Goal: Task Accomplishment & Management: Manage account settings

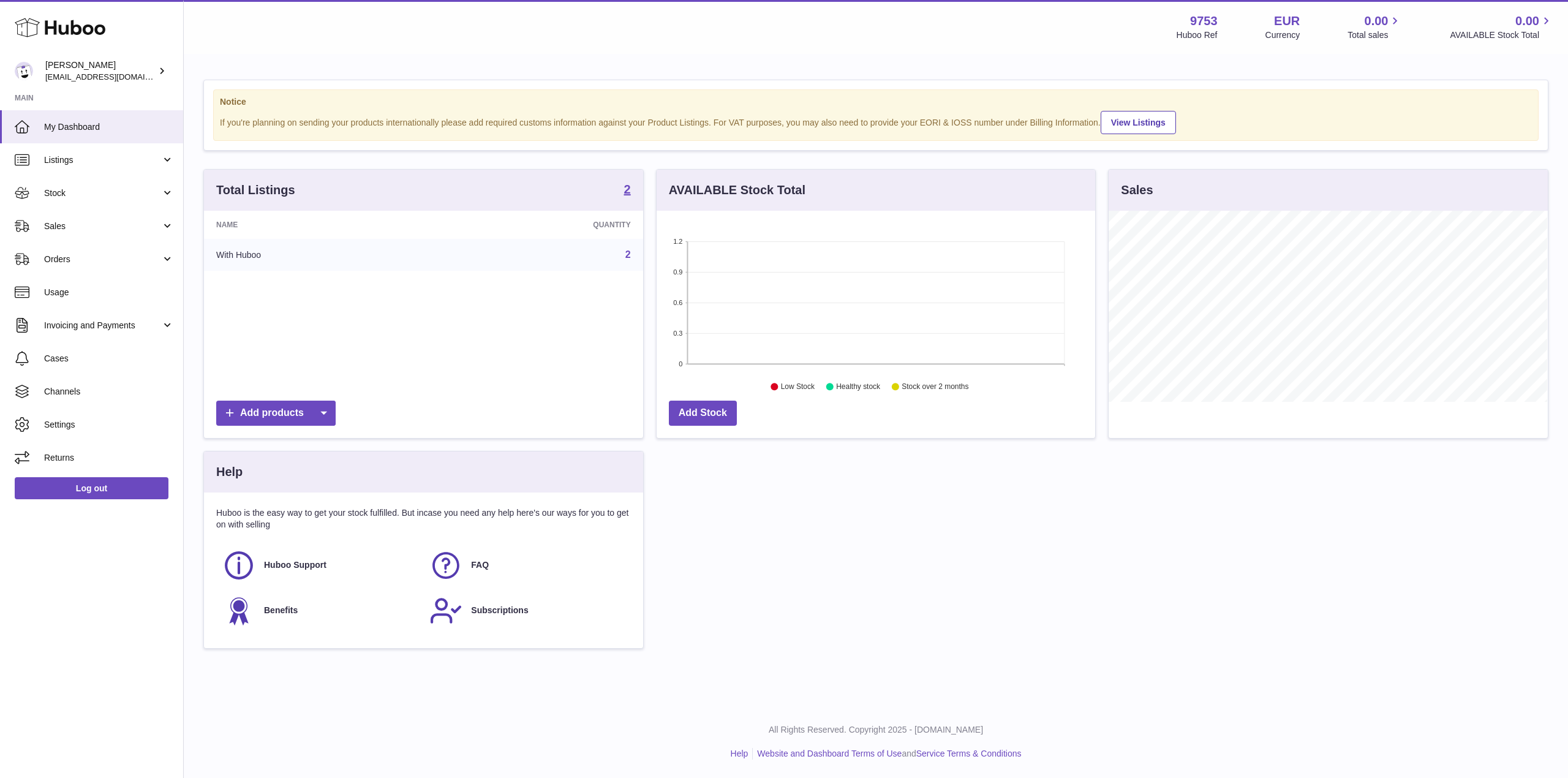
scroll to position [191, 439]
click at [110, 270] on link "Orders" at bounding box center [91, 258] width 184 height 33
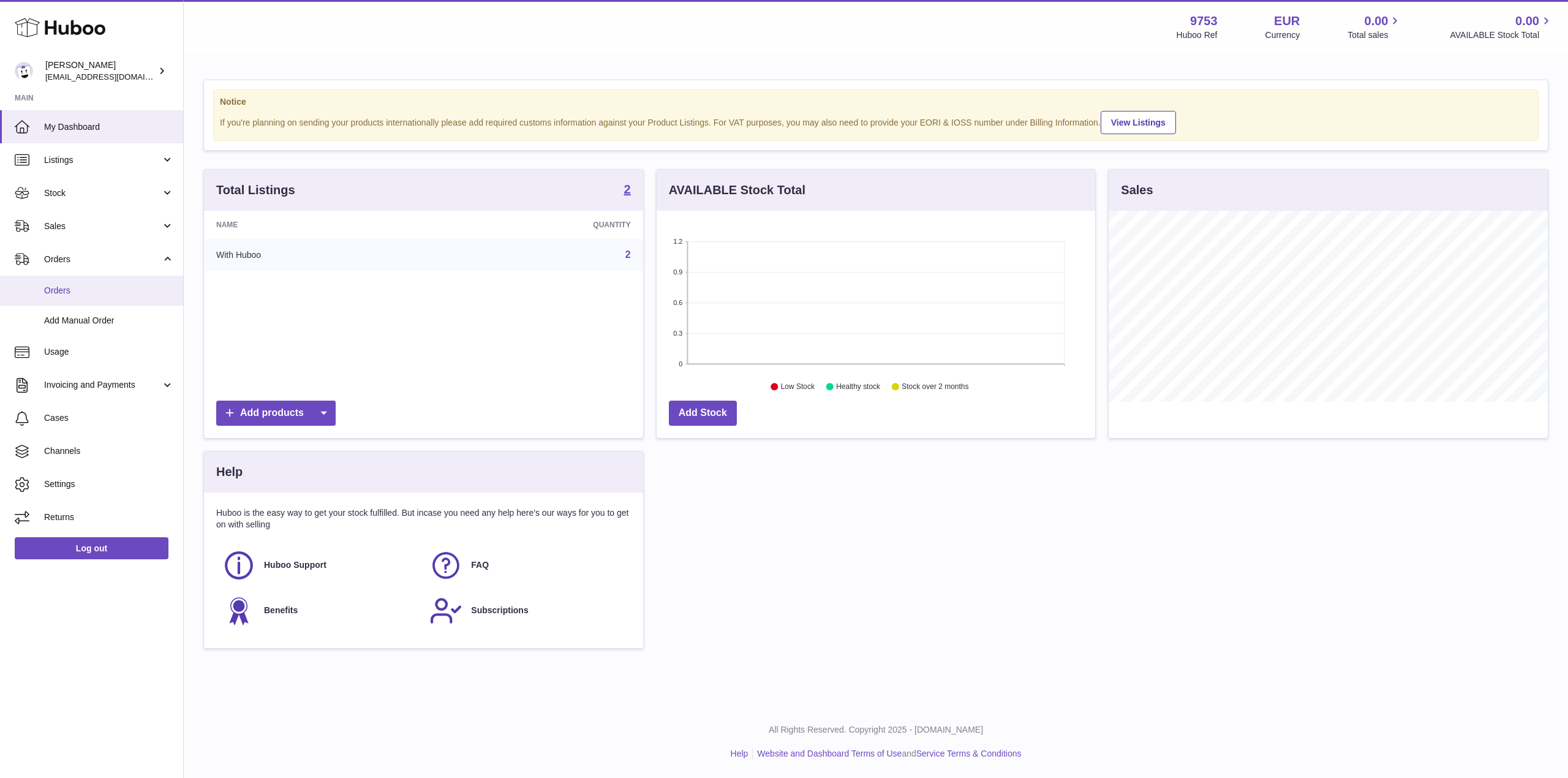
click at [125, 294] on span "Orders" at bounding box center [109, 291] width 130 height 12
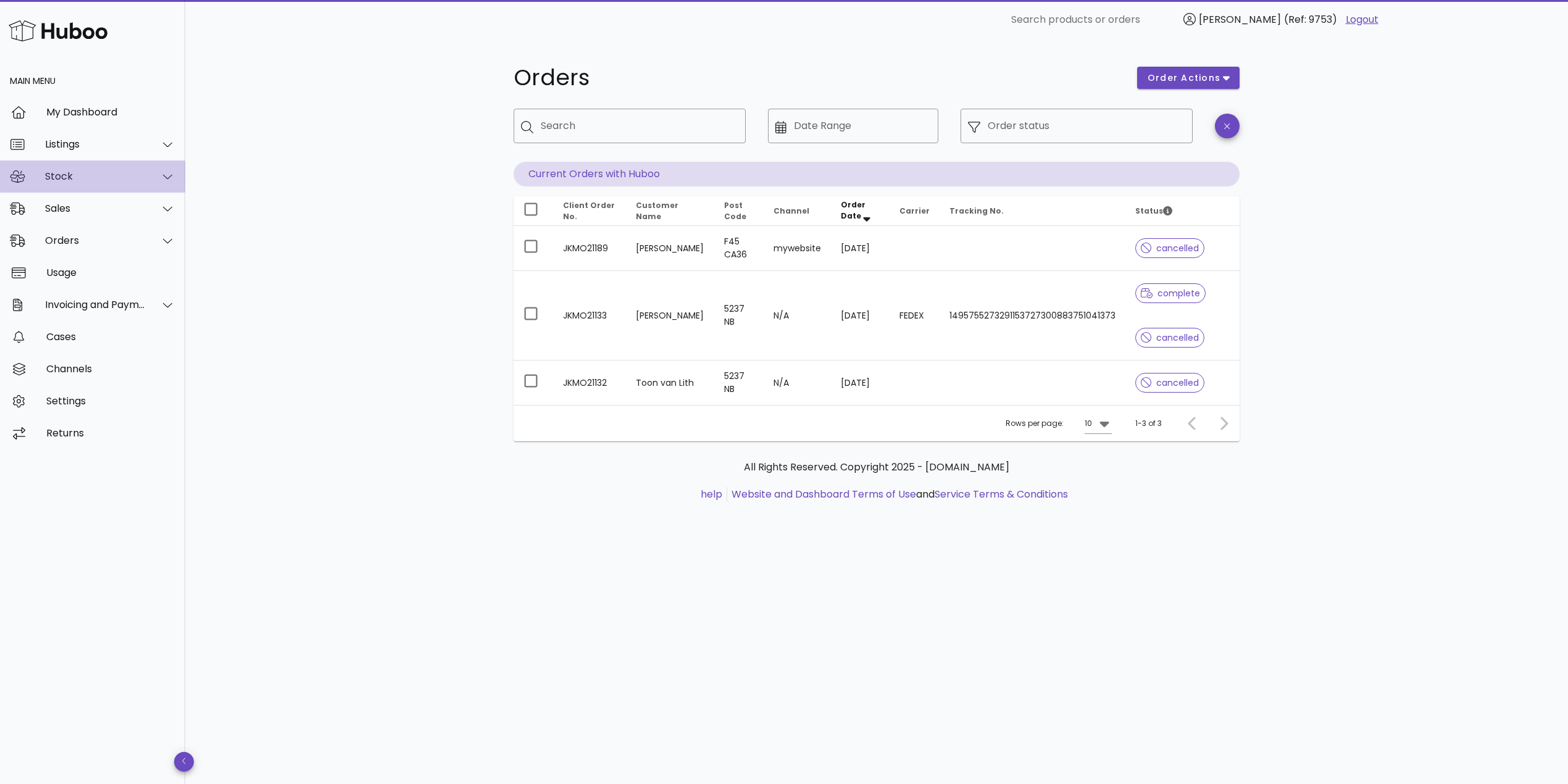
click at [87, 178] on div "Stock" at bounding box center [95, 176] width 101 height 12
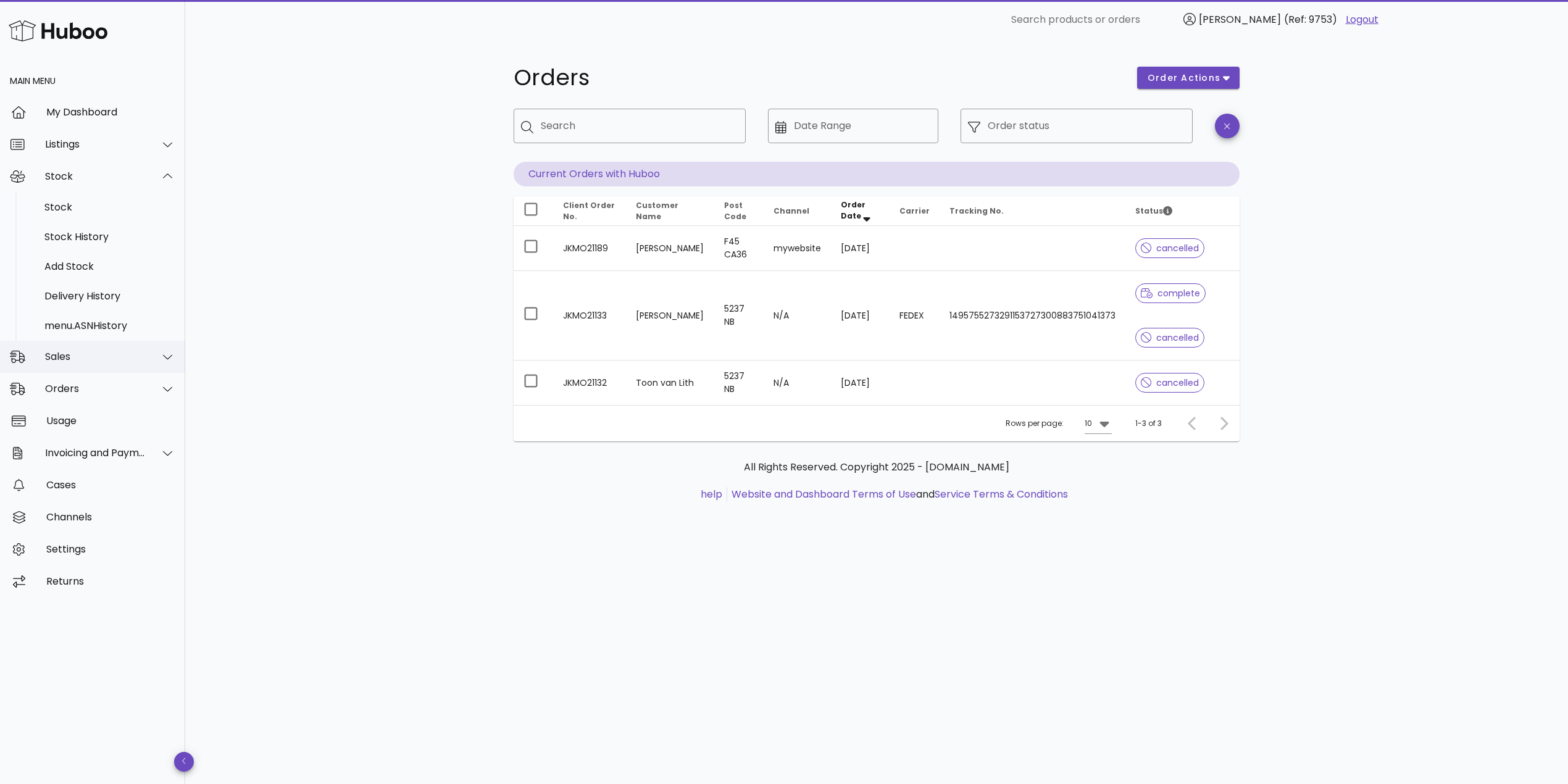
click at [116, 359] on div "Sales" at bounding box center [95, 357] width 101 height 12
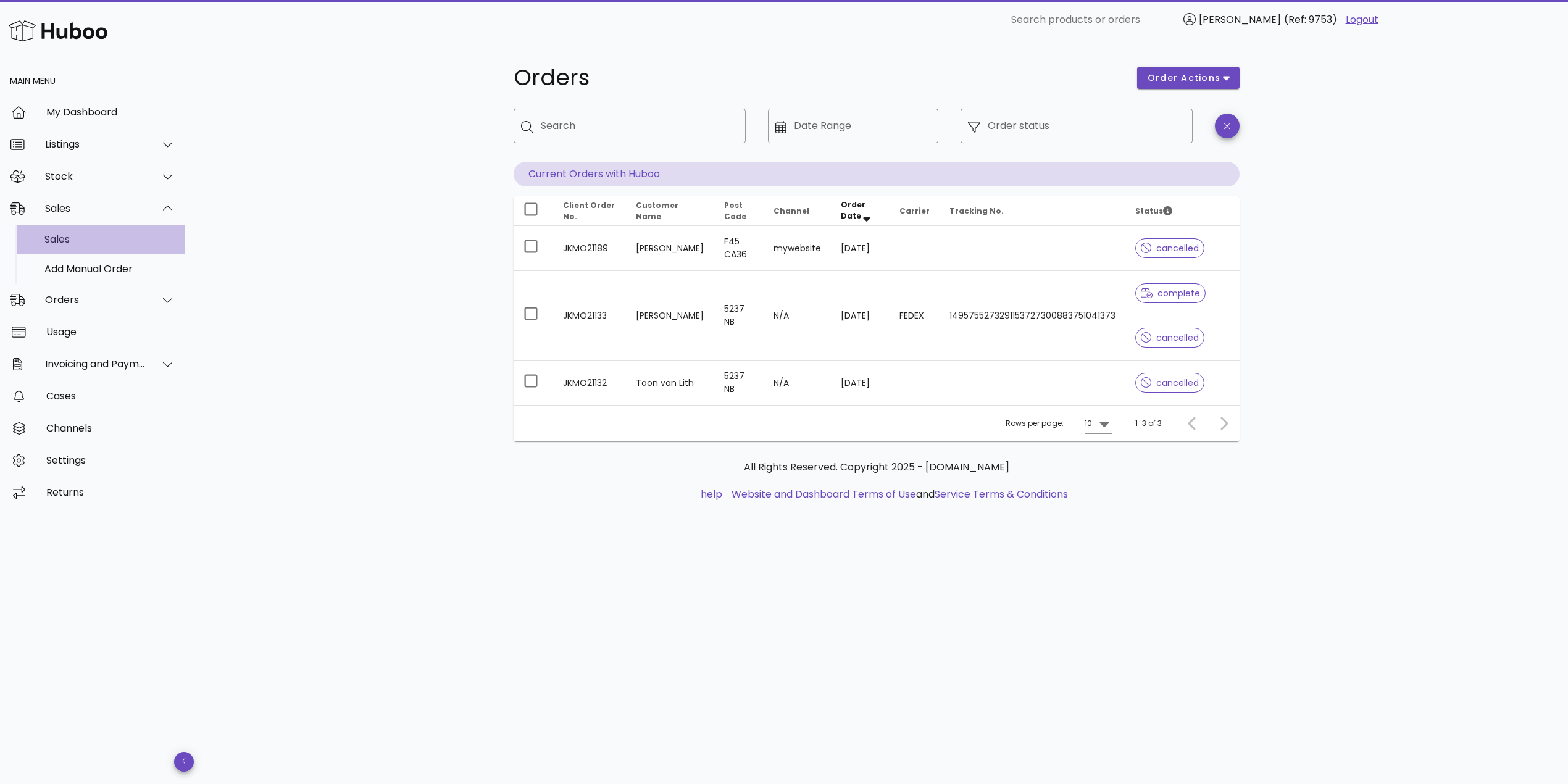
click at [130, 242] on div "Sales" at bounding box center [110, 239] width 131 height 12
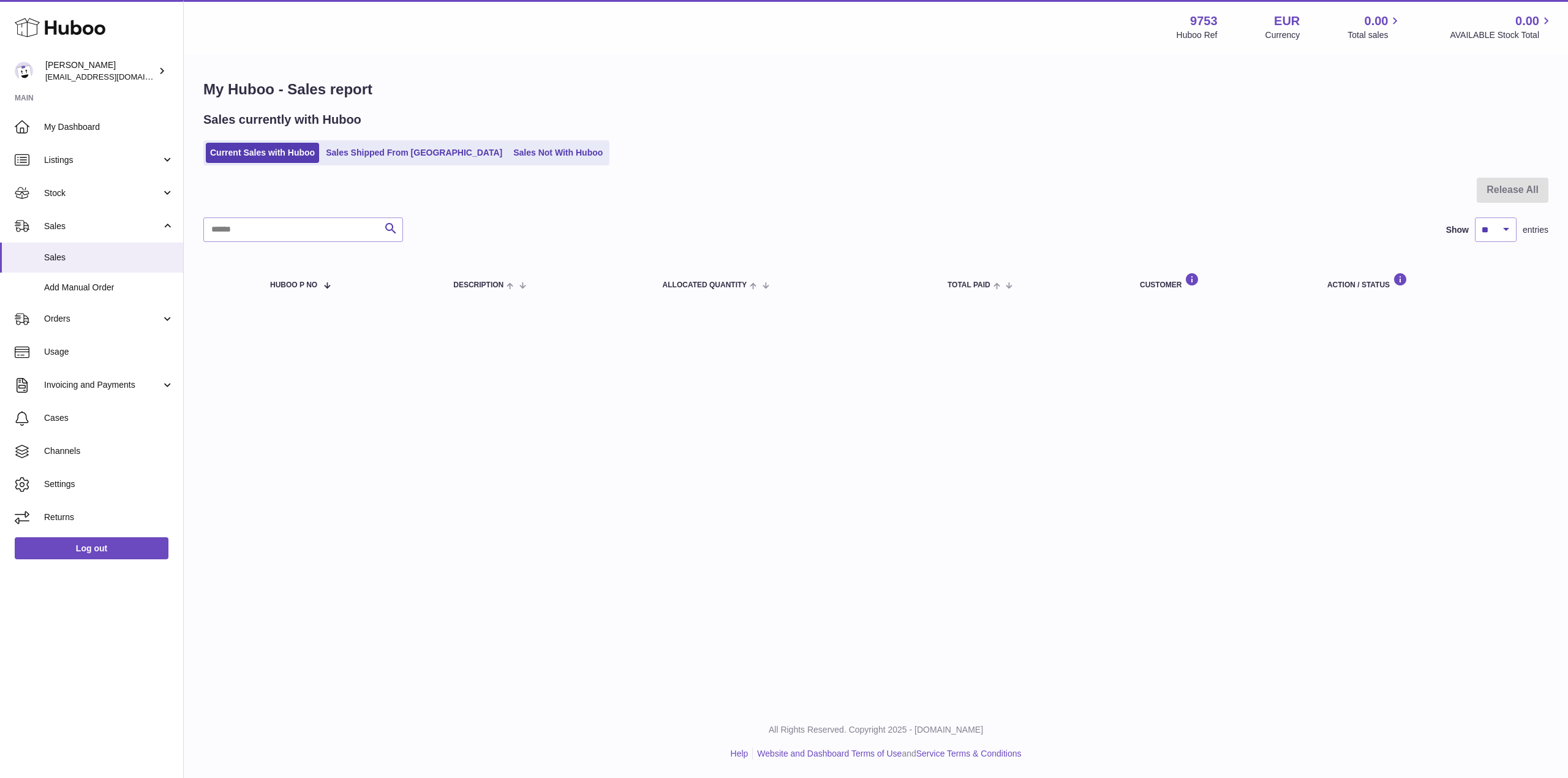
click at [417, 140] on div "Sales currently with Huboo Current Sales with Huboo Sales Shipped From Huboo Sa…" at bounding box center [876, 138] width 1345 height 54
click at [410, 152] on link "Sales Shipped From [GEOGRAPHIC_DATA]" at bounding box center [414, 153] width 185 height 20
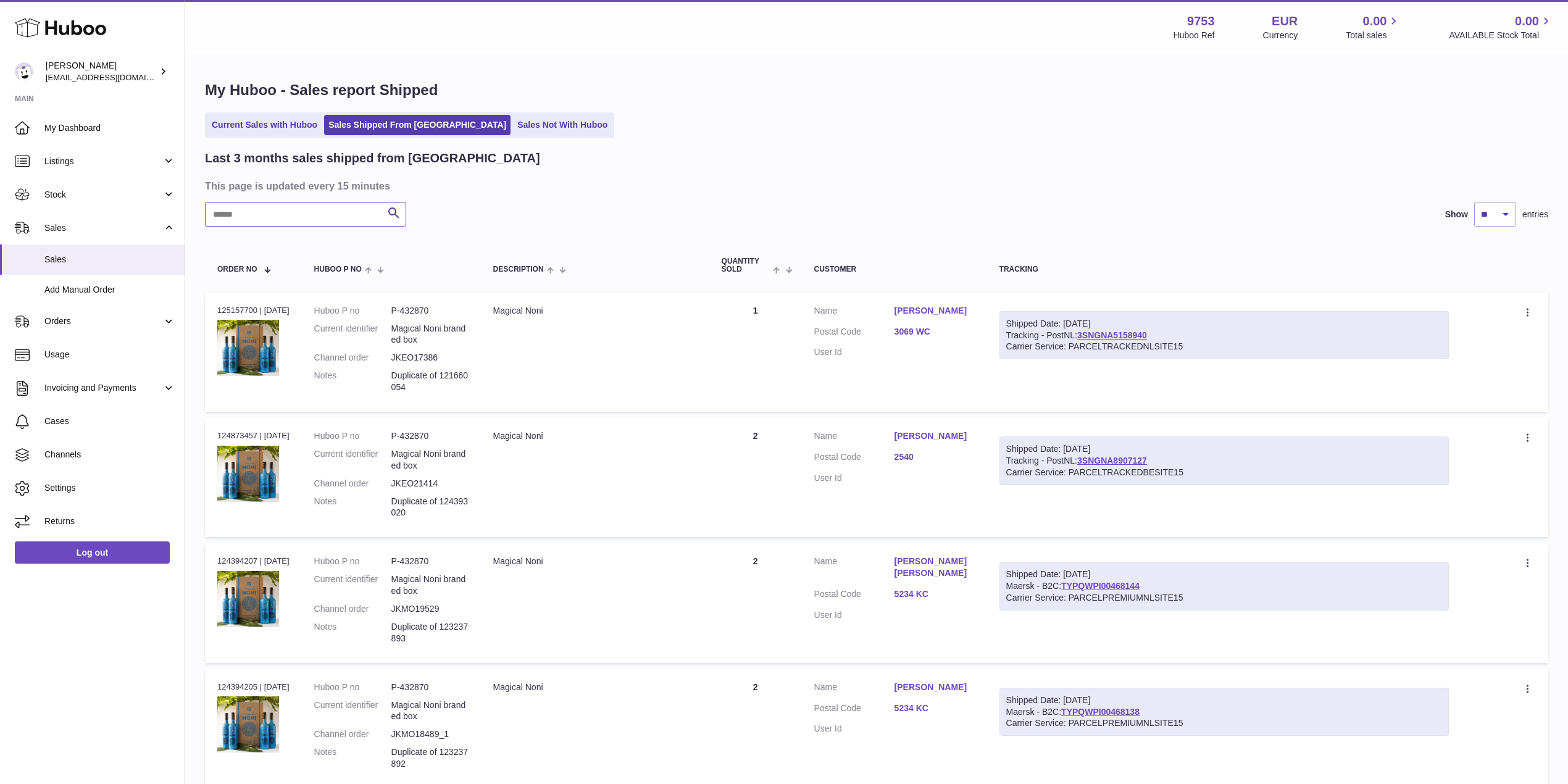
click at [265, 218] on input "text" at bounding box center [305, 214] width 201 height 25
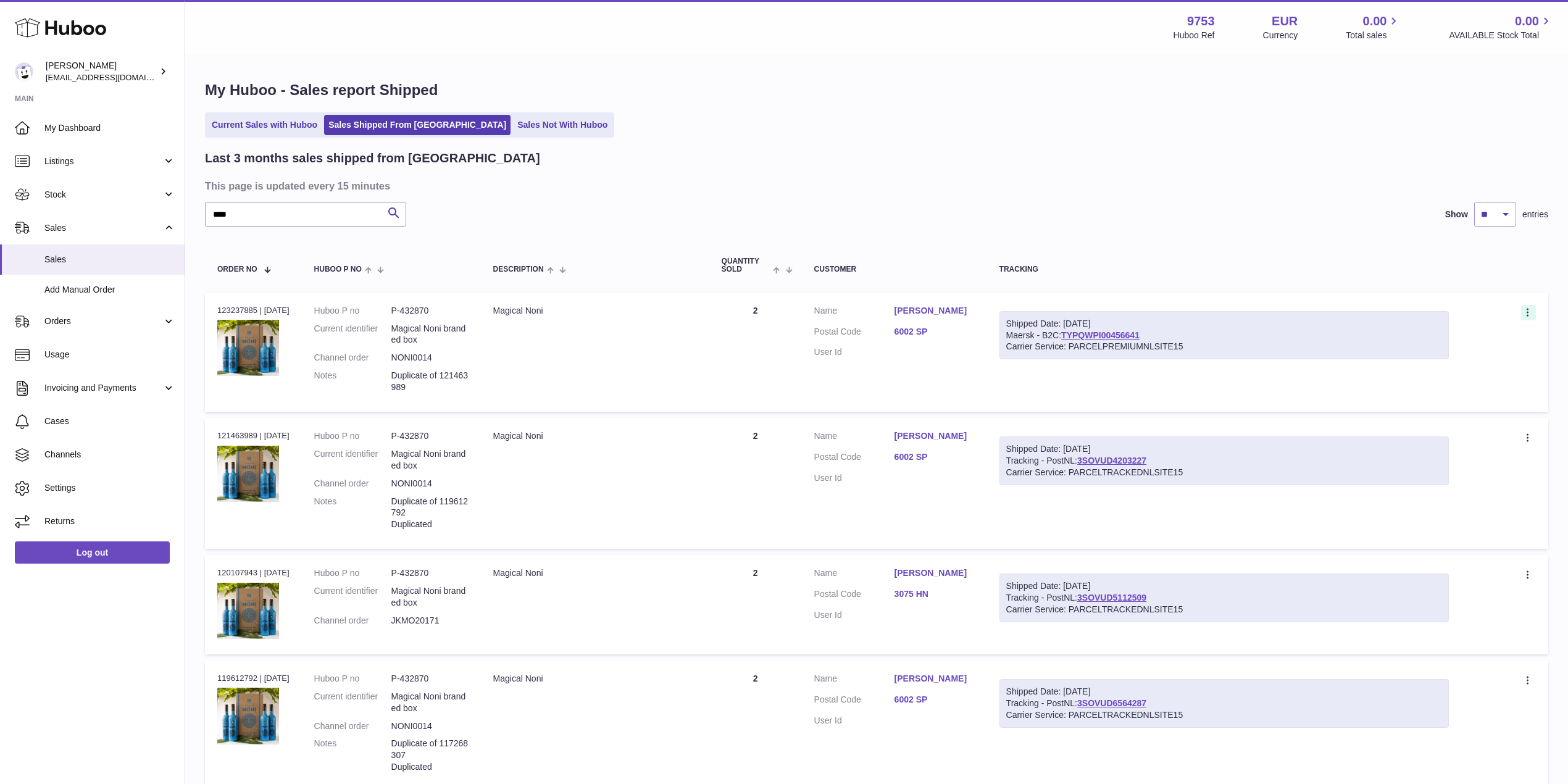
click at [1532, 309] on icon at bounding box center [1528, 313] width 15 height 12
click at [1480, 364] on li "Duplicate Order" at bounding box center [1474, 366] width 124 height 27
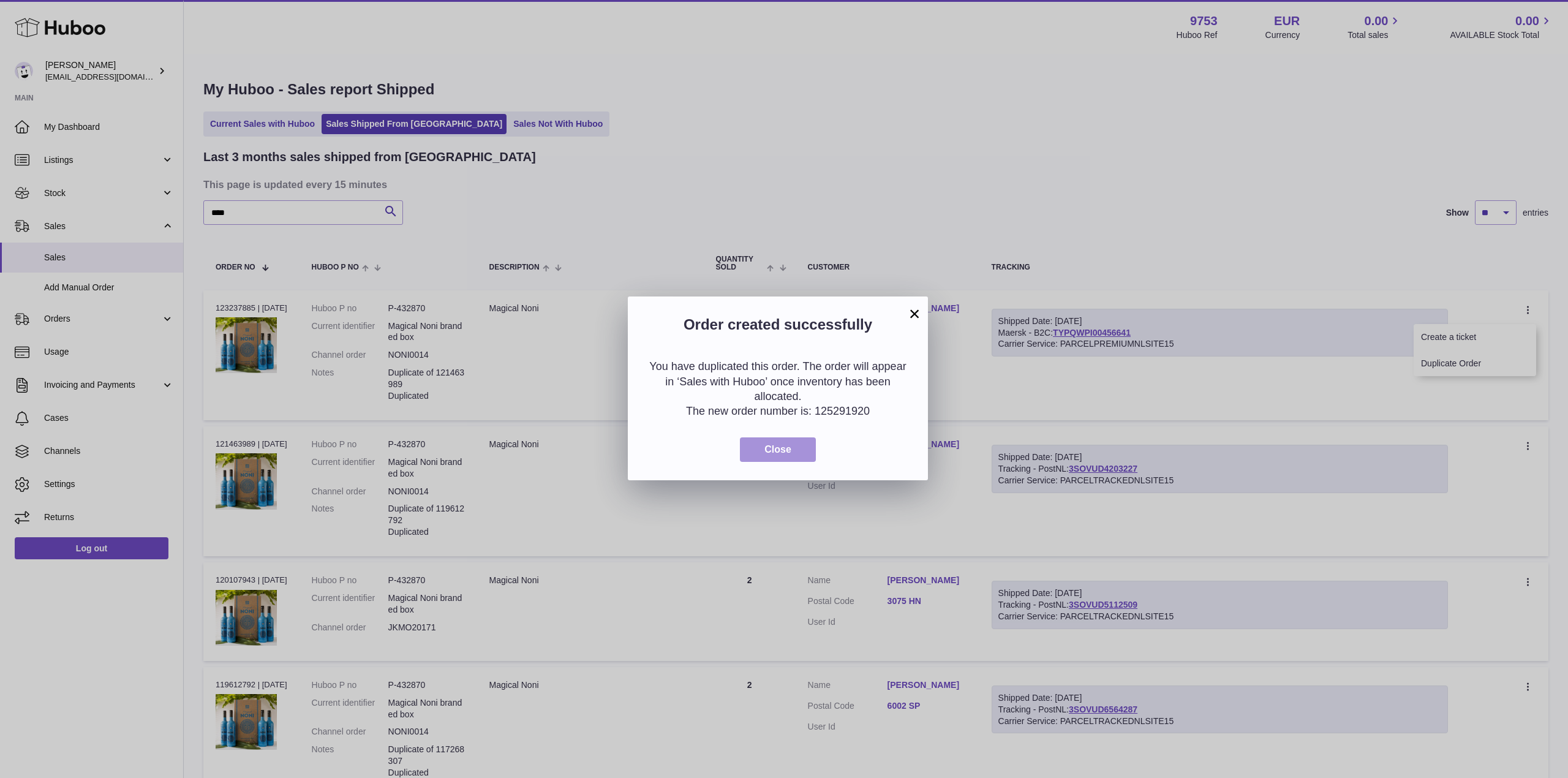
click at [752, 442] on button "Close" at bounding box center [778, 449] width 76 height 25
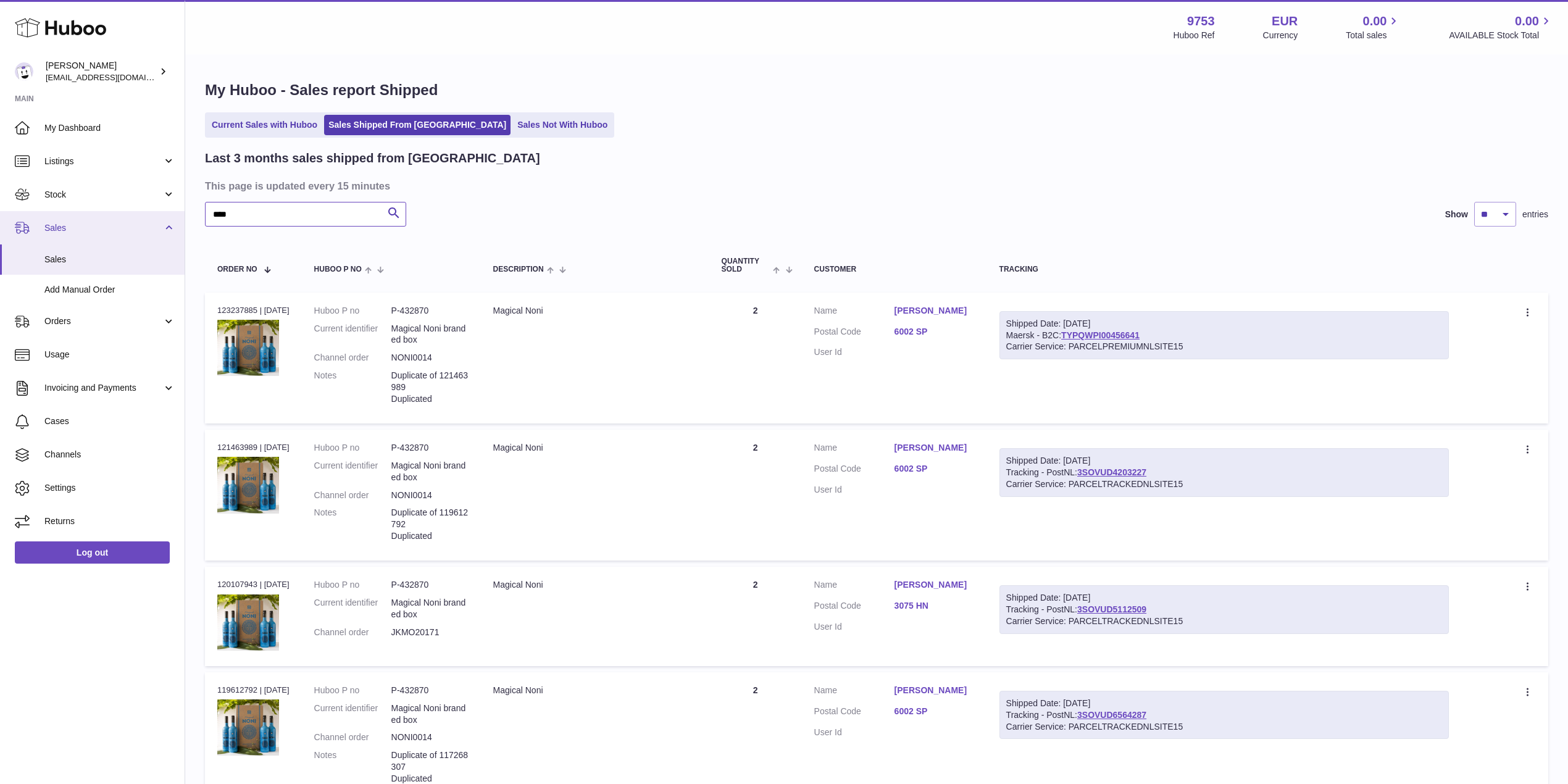
drag, startPoint x: 250, startPoint y: 217, endPoint x: 108, endPoint y: 213, distance: 142.1
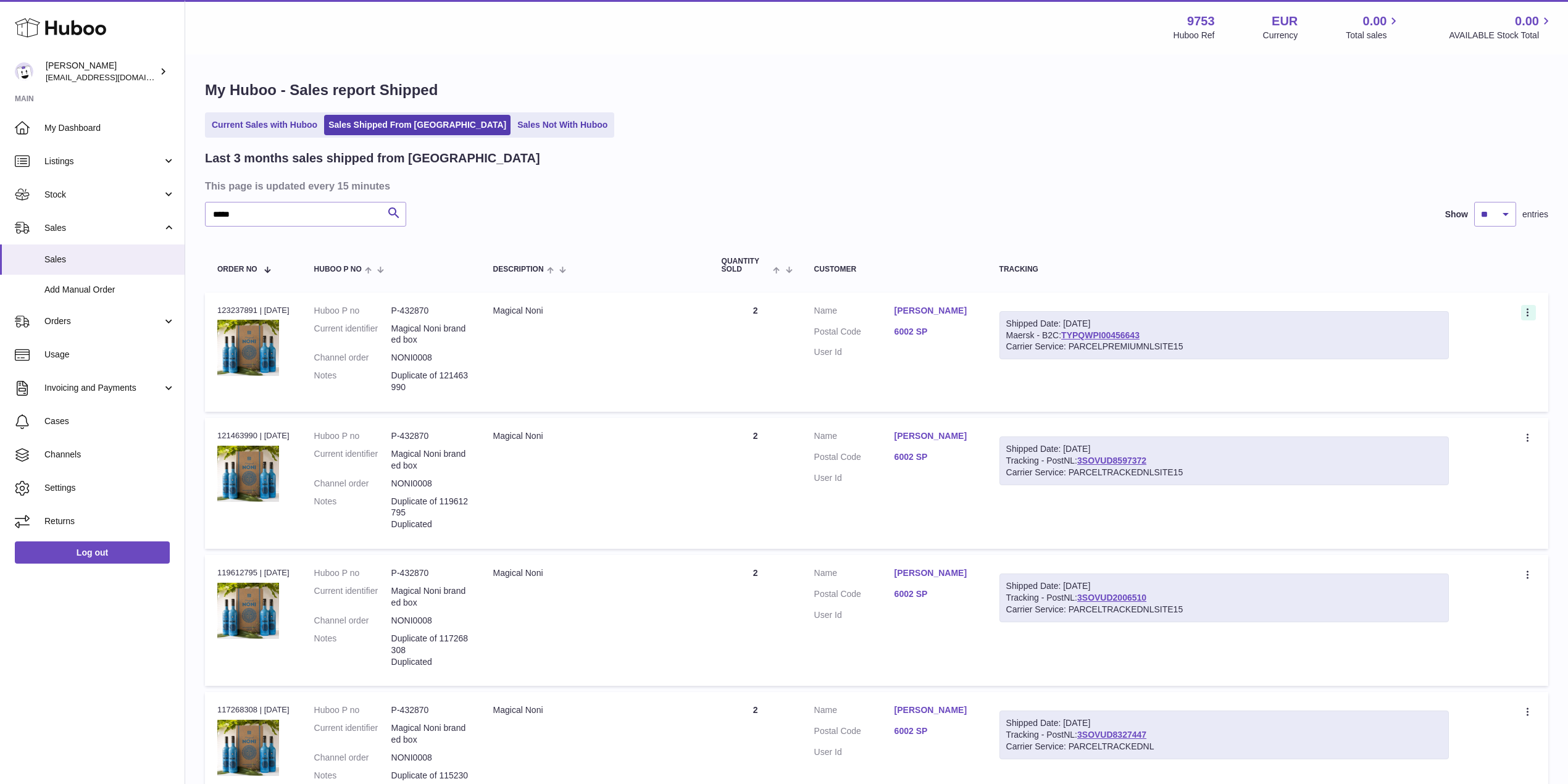
click at [1531, 311] on icon at bounding box center [1528, 313] width 15 height 12
click at [1491, 360] on li "Duplicate Order" at bounding box center [1474, 366] width 124 height 27
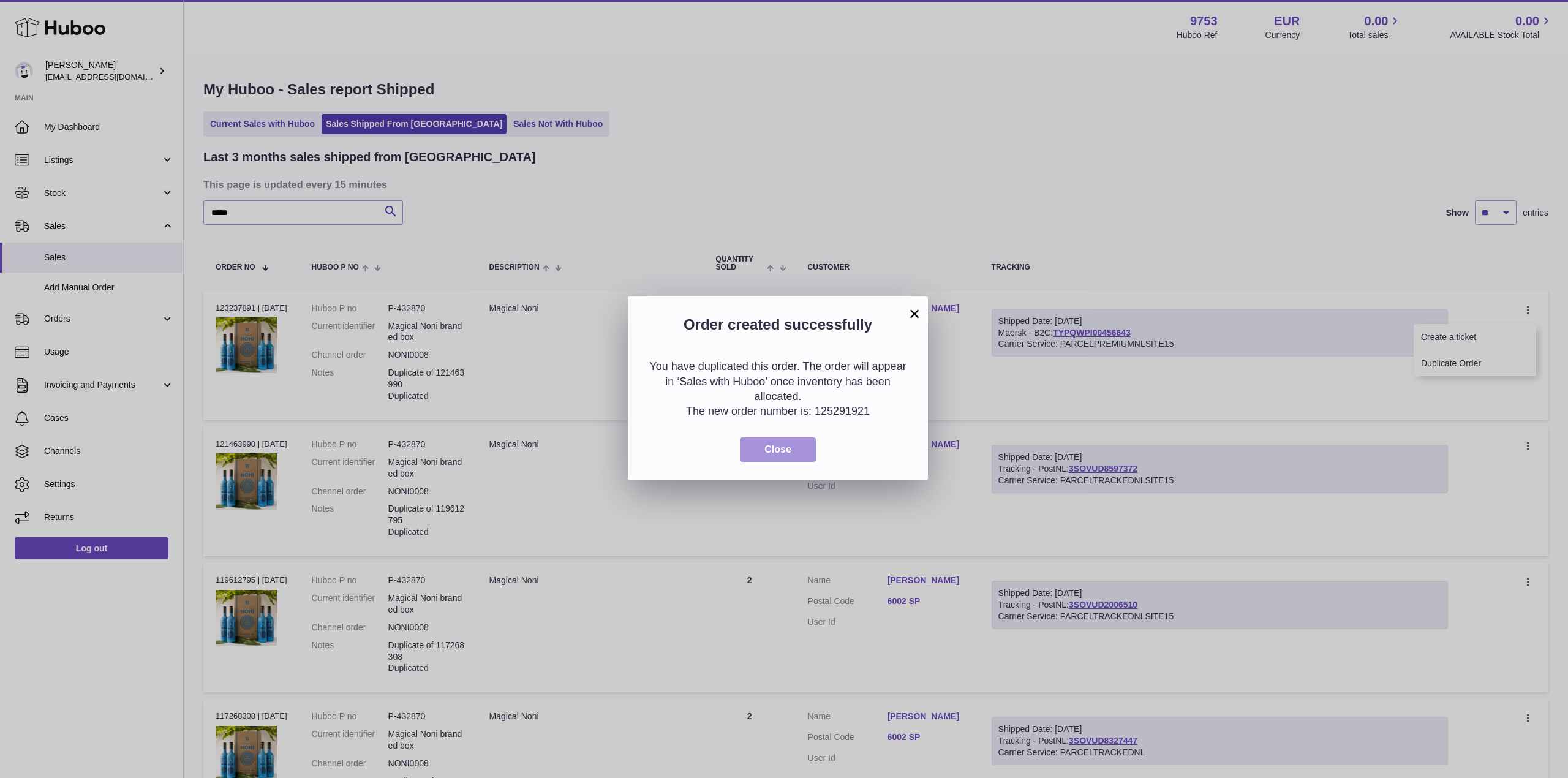
click at [763, 452] on button "Close" at bounding box center [778, 449] width 76 height 25
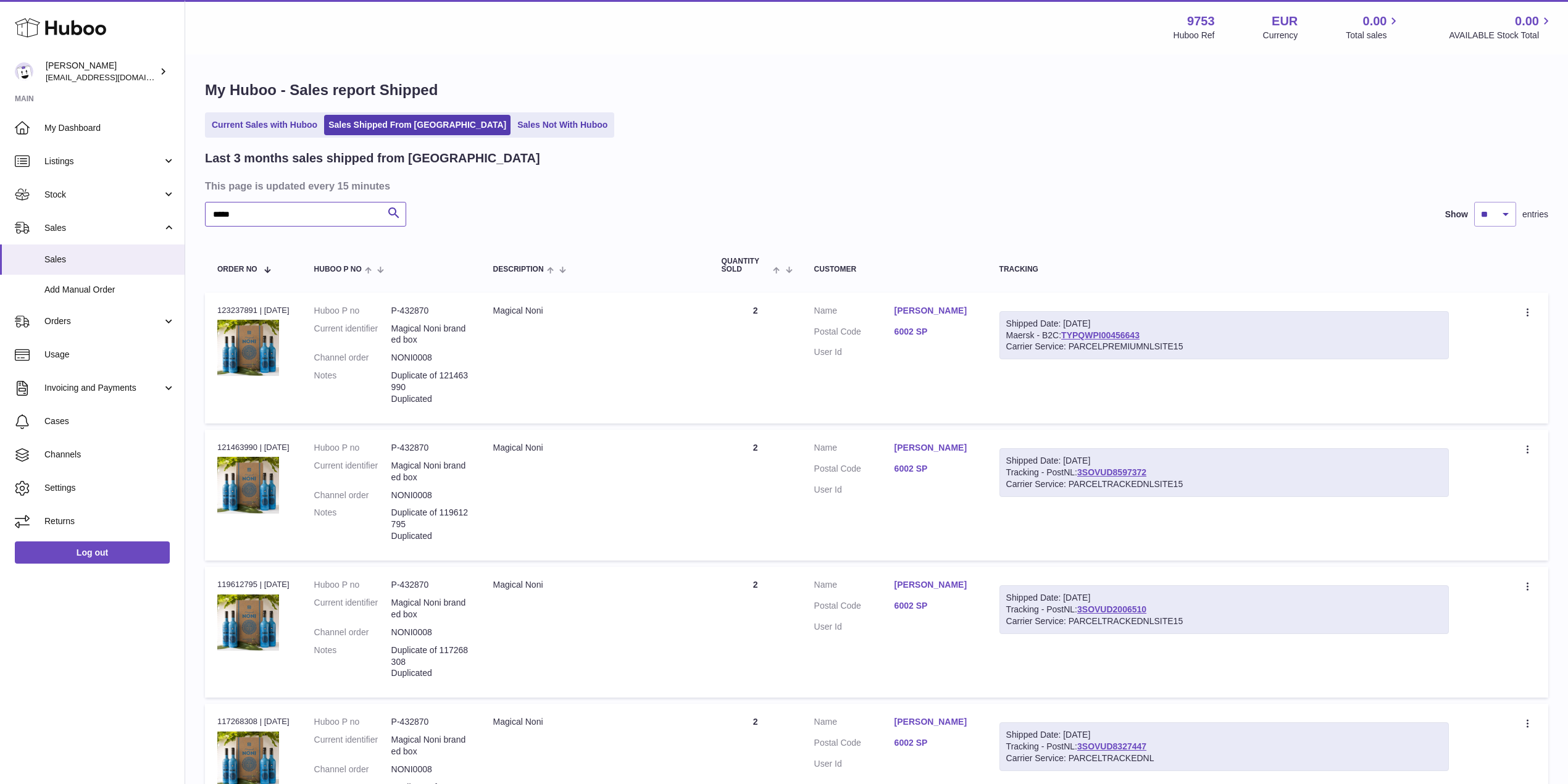
click at [247, 211] on input "*****" at bounding box center [305, 214] width 201 height 25
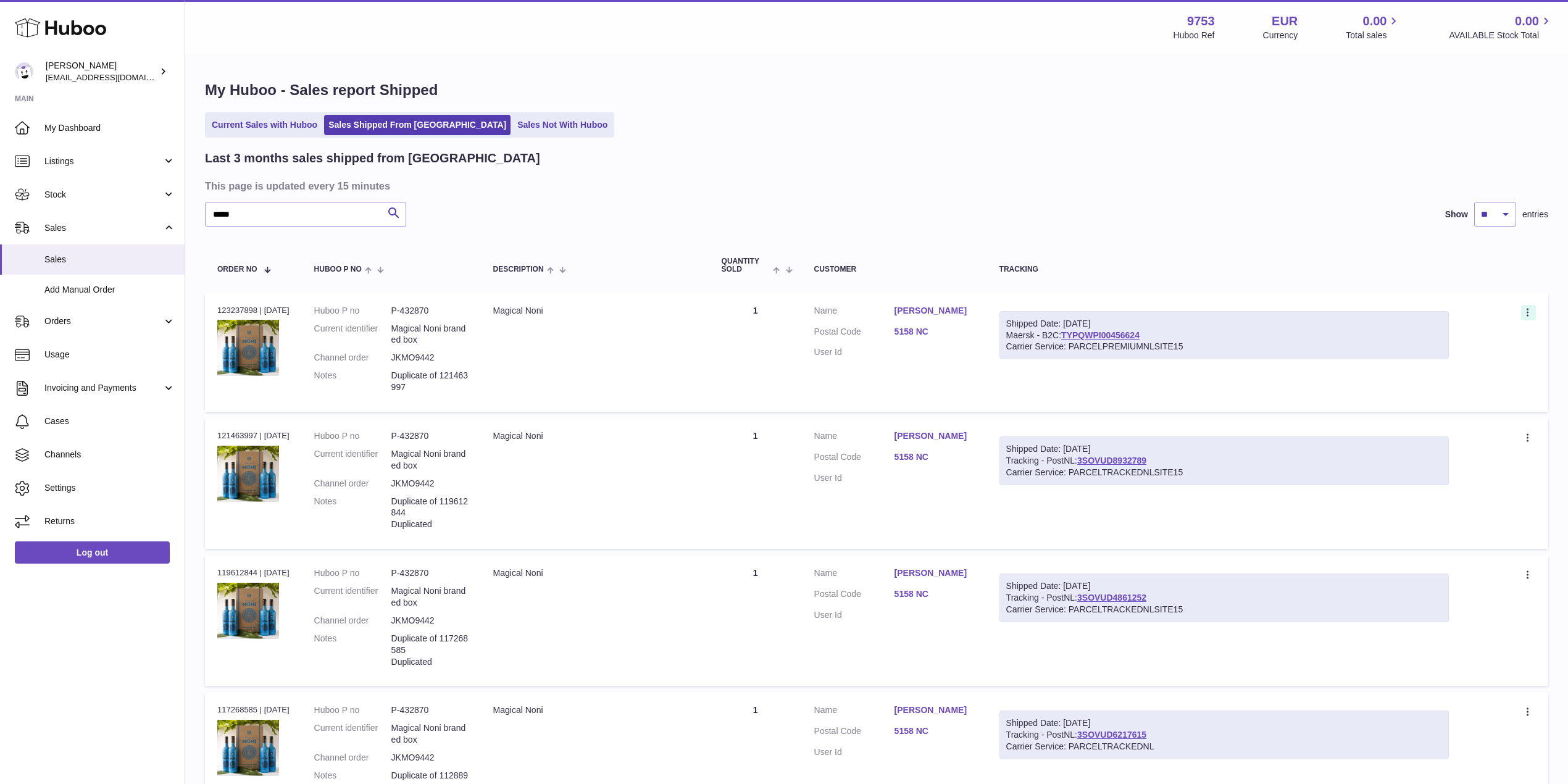
click at [1534, 309] on icon at bounding box center [1528, 313] width 15 height 12
click at [1465, 365] on li "Duplicate Order" at bounding box center [1474, 366] width 124 height 27
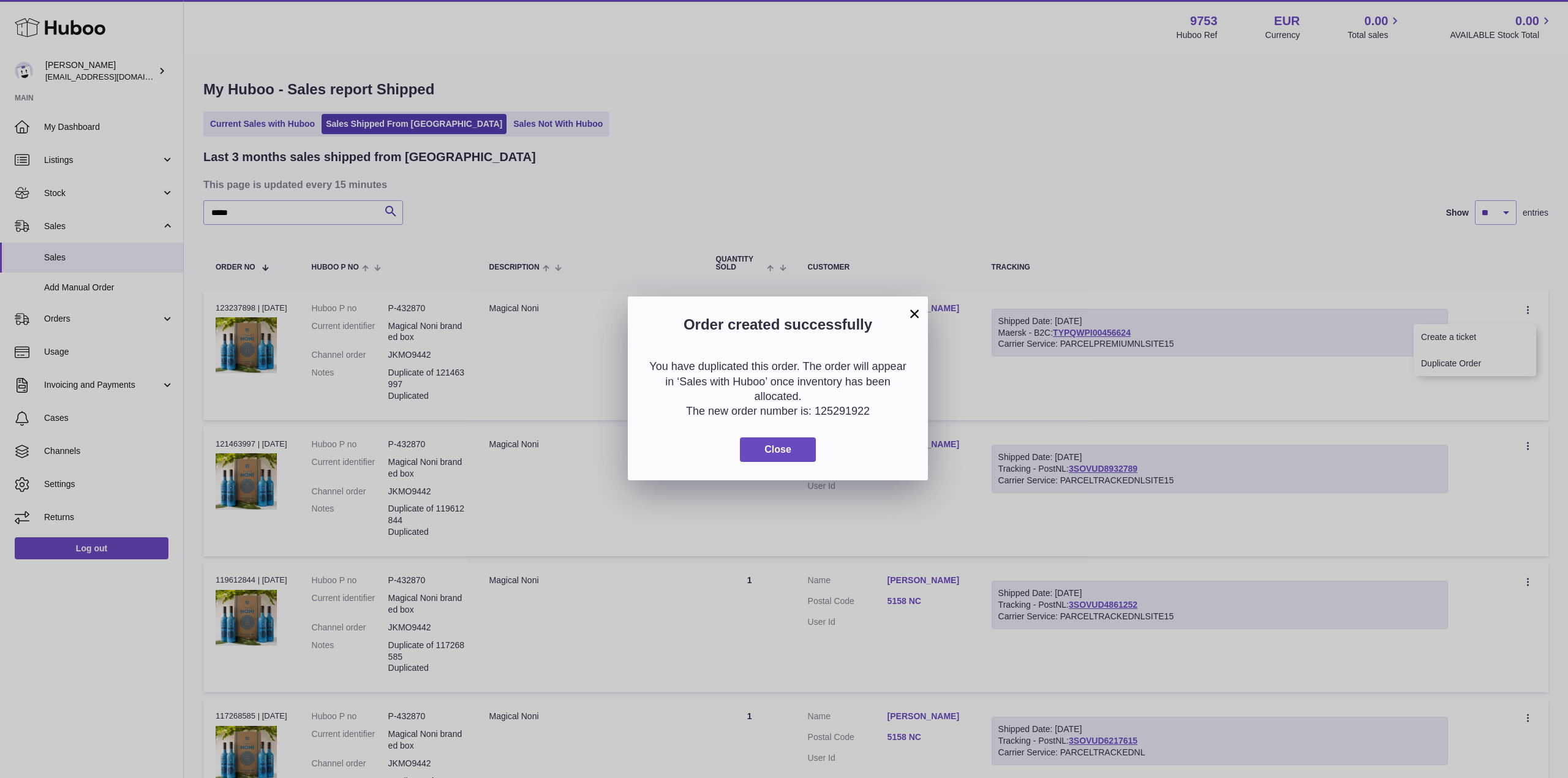
click at [912, 321] on button "×" at bounding box center [914, 313] width 15 height 15
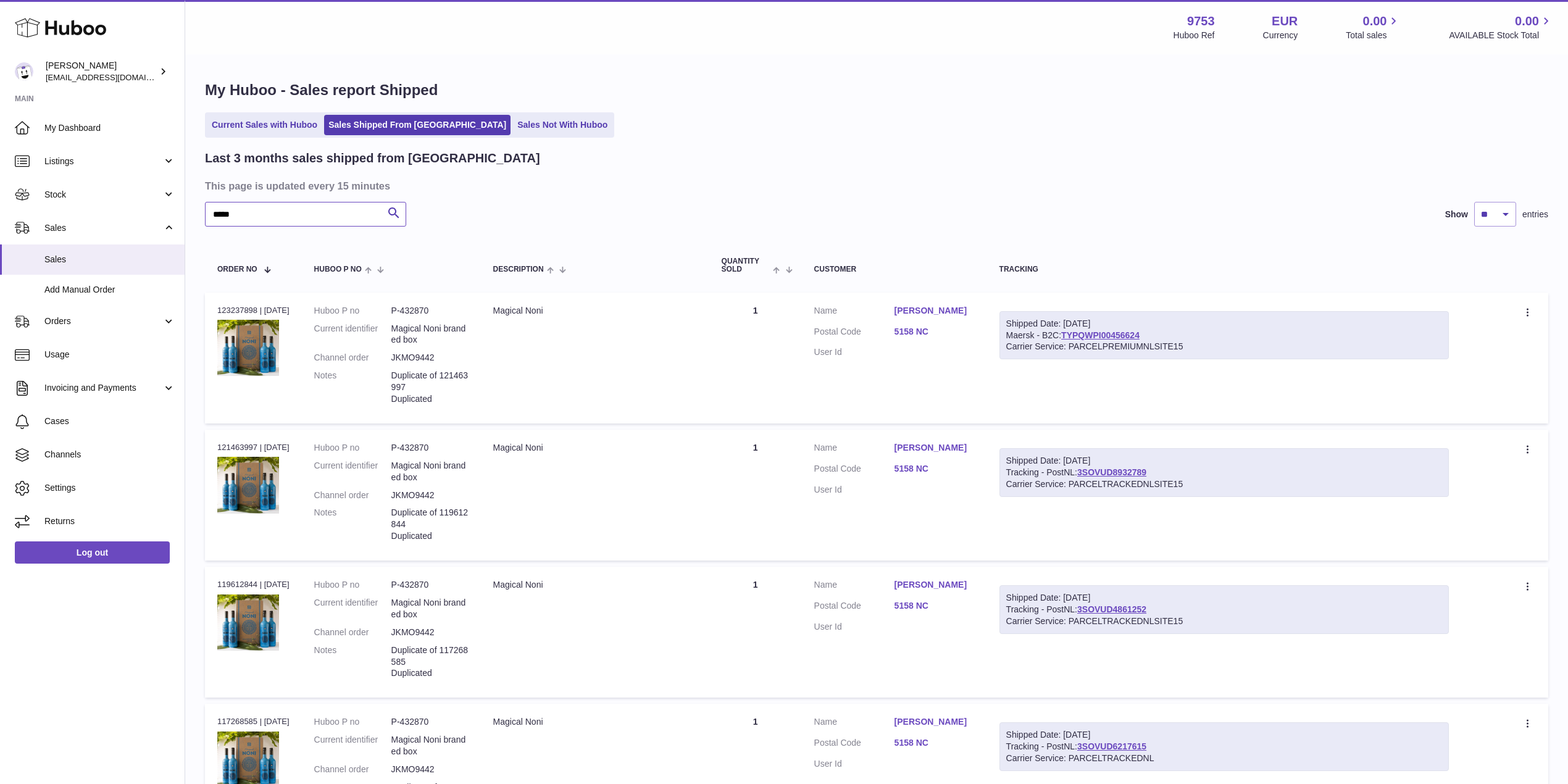
drag, startPoint x: 280, startPoint y: 208, endPoint x: 252, endPoint y: 212, distance: 28.3
click at [255, 211] on input "*****" at bounding box center [305, 214] width 201 height 25
drag, startPoint x: 249, startPoint y: 212, endPoint x: 120, endPoint y: 210, distance: 129.0
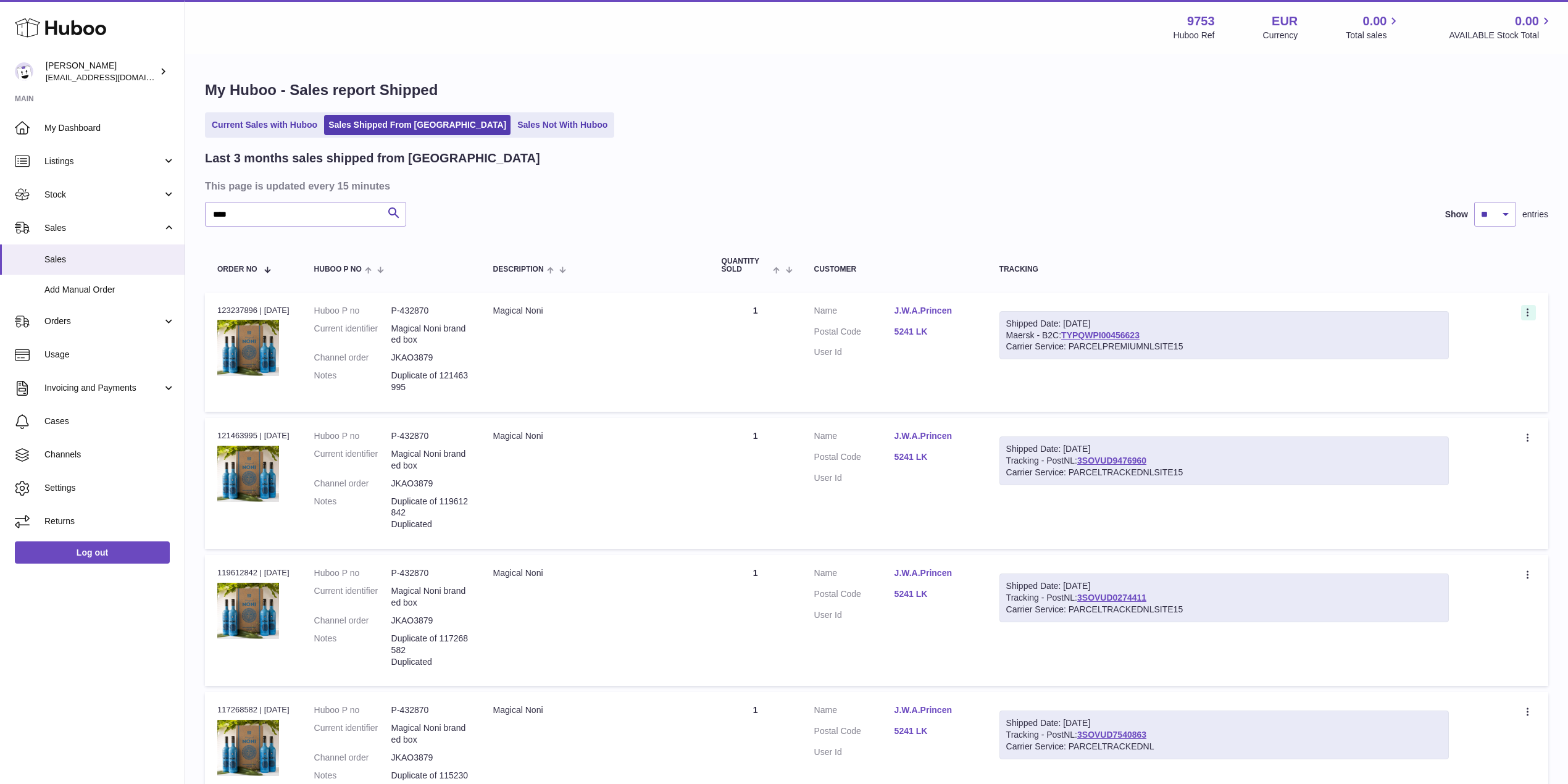
click at [1527, 309] on icon at bounding box center [1528, 313] width 15 height 12
click at [1480, 365] on li "Duplicate Order" at bounding box center [1474, 366] width 124 height 27
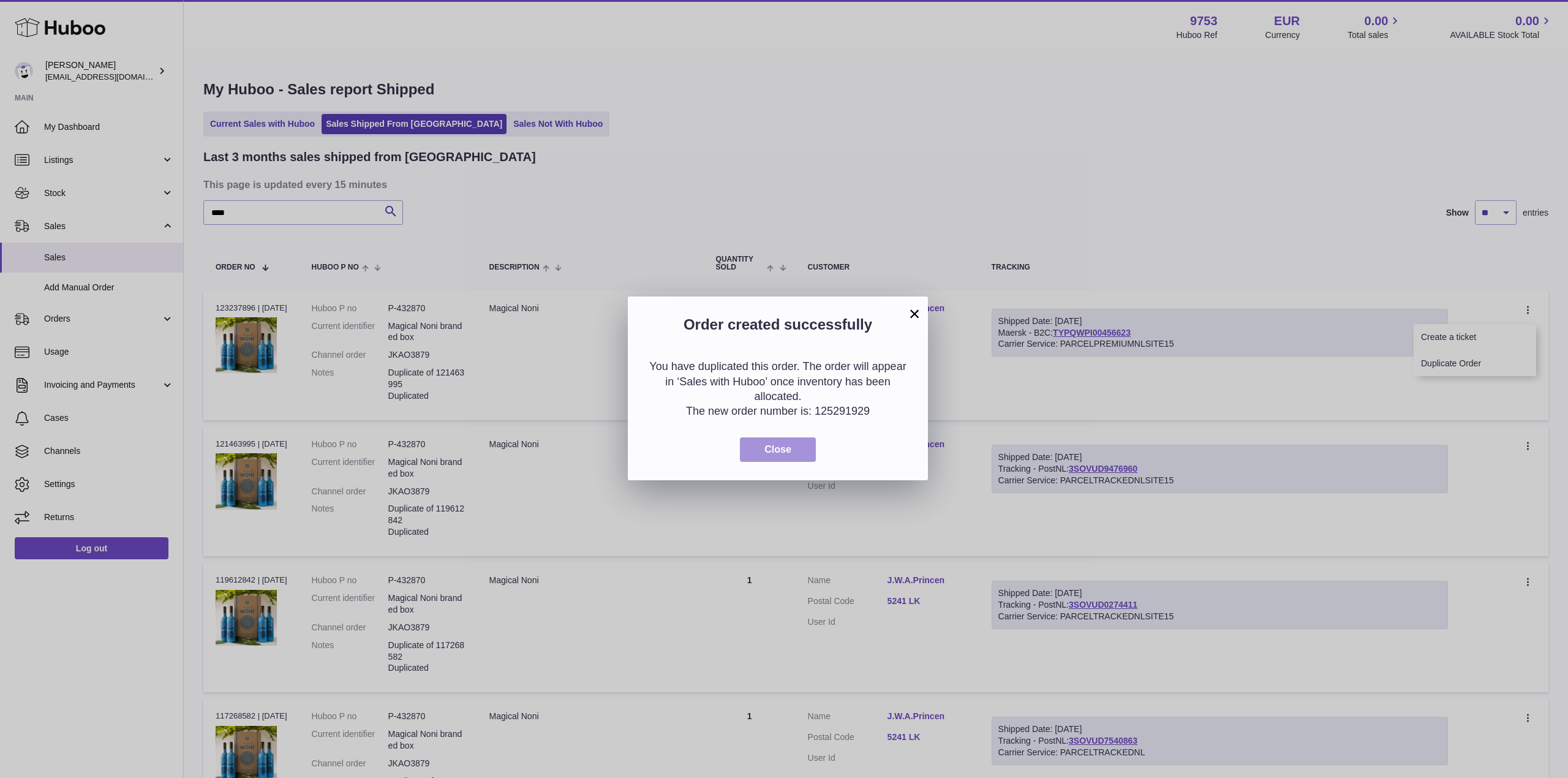
click at [804, 439] on button "Close" at bounding box center [778, 449] width 76 height 25
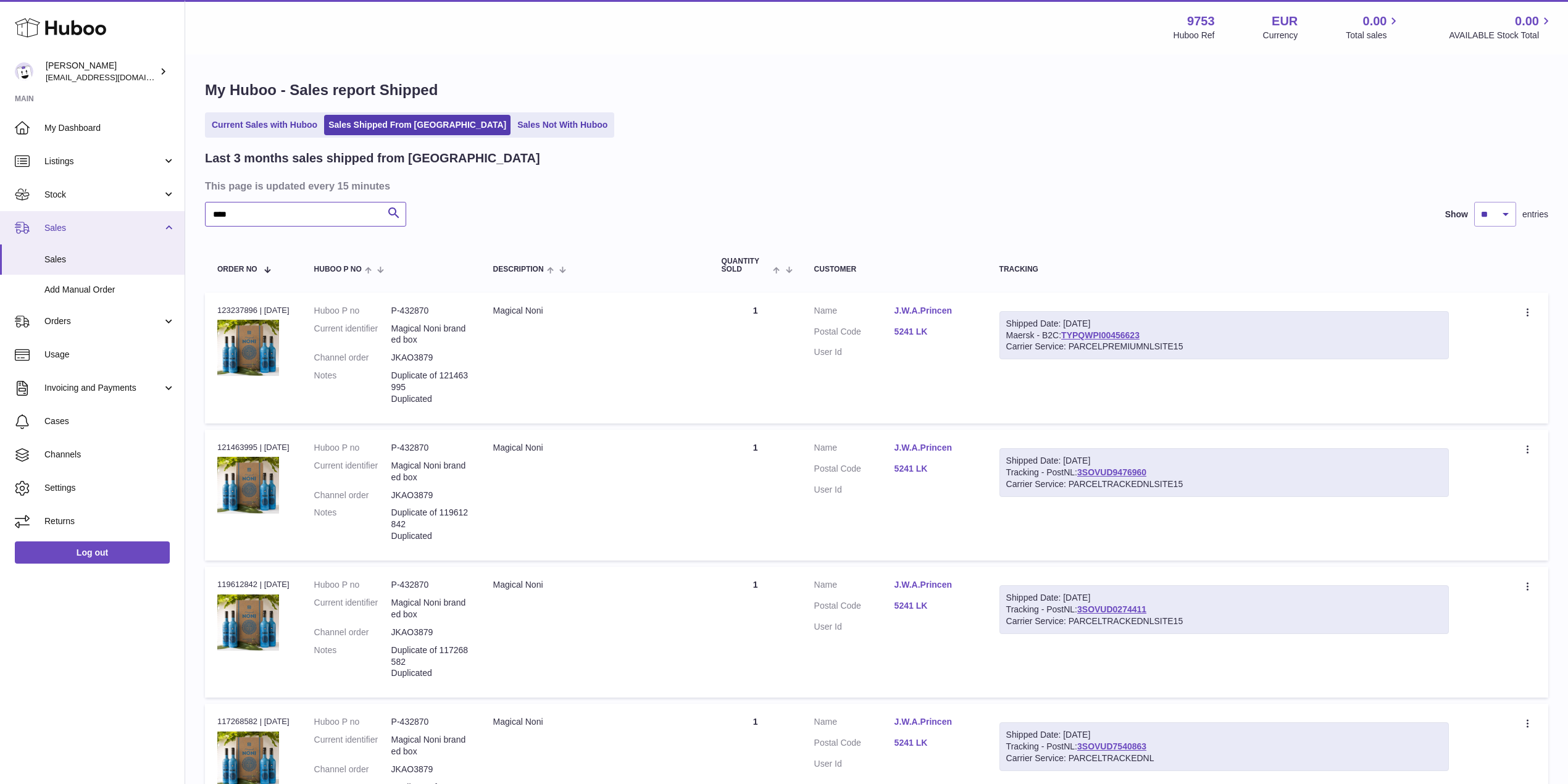
drag, startPoint x: 267, startPoint y: 218, endPoint x: 144, endPoint y: 216, distance: 123.0
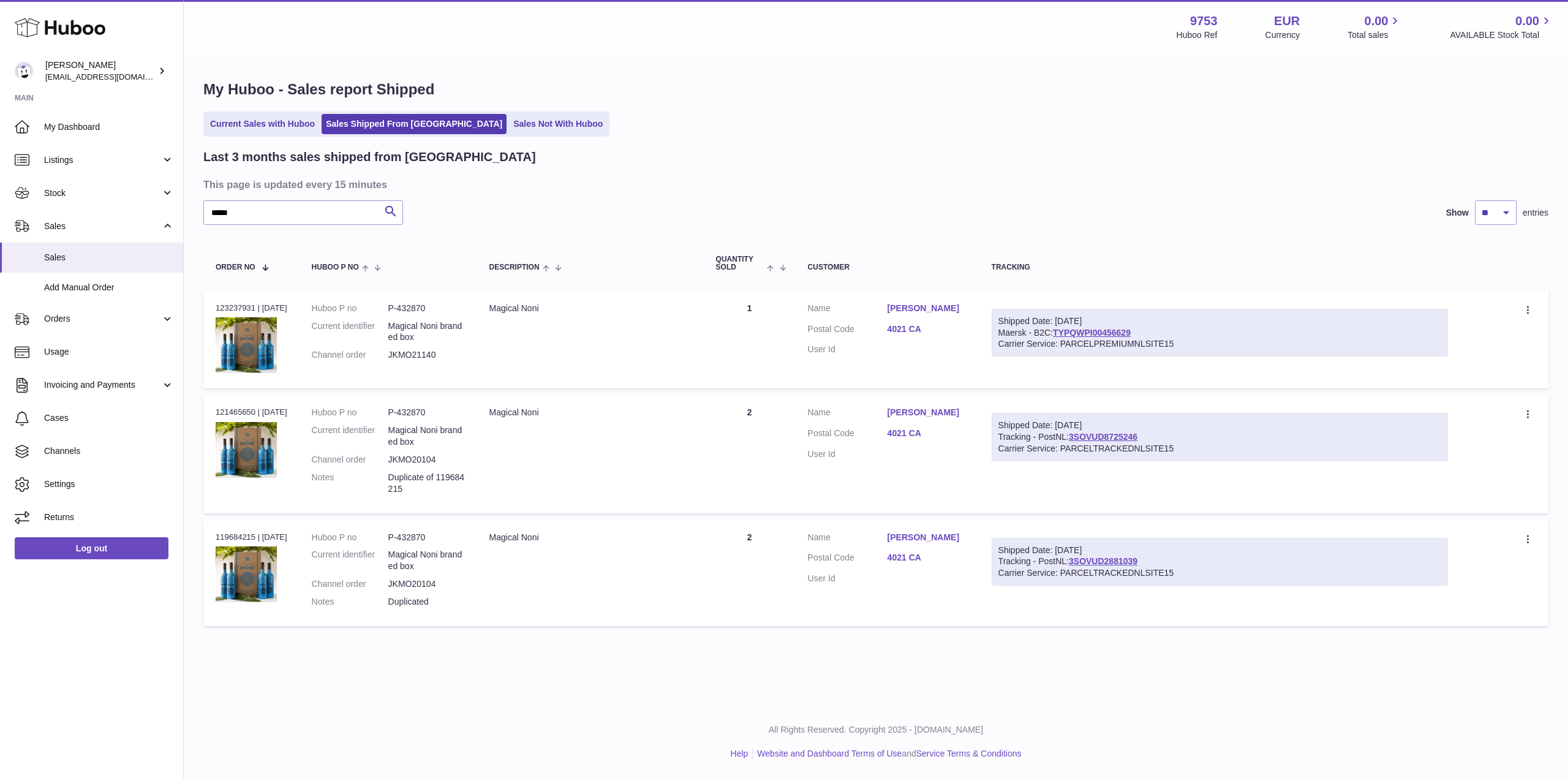
click at [908, 427] on link "4021 CA" at bounding box center [927, 433] width 79 height 12
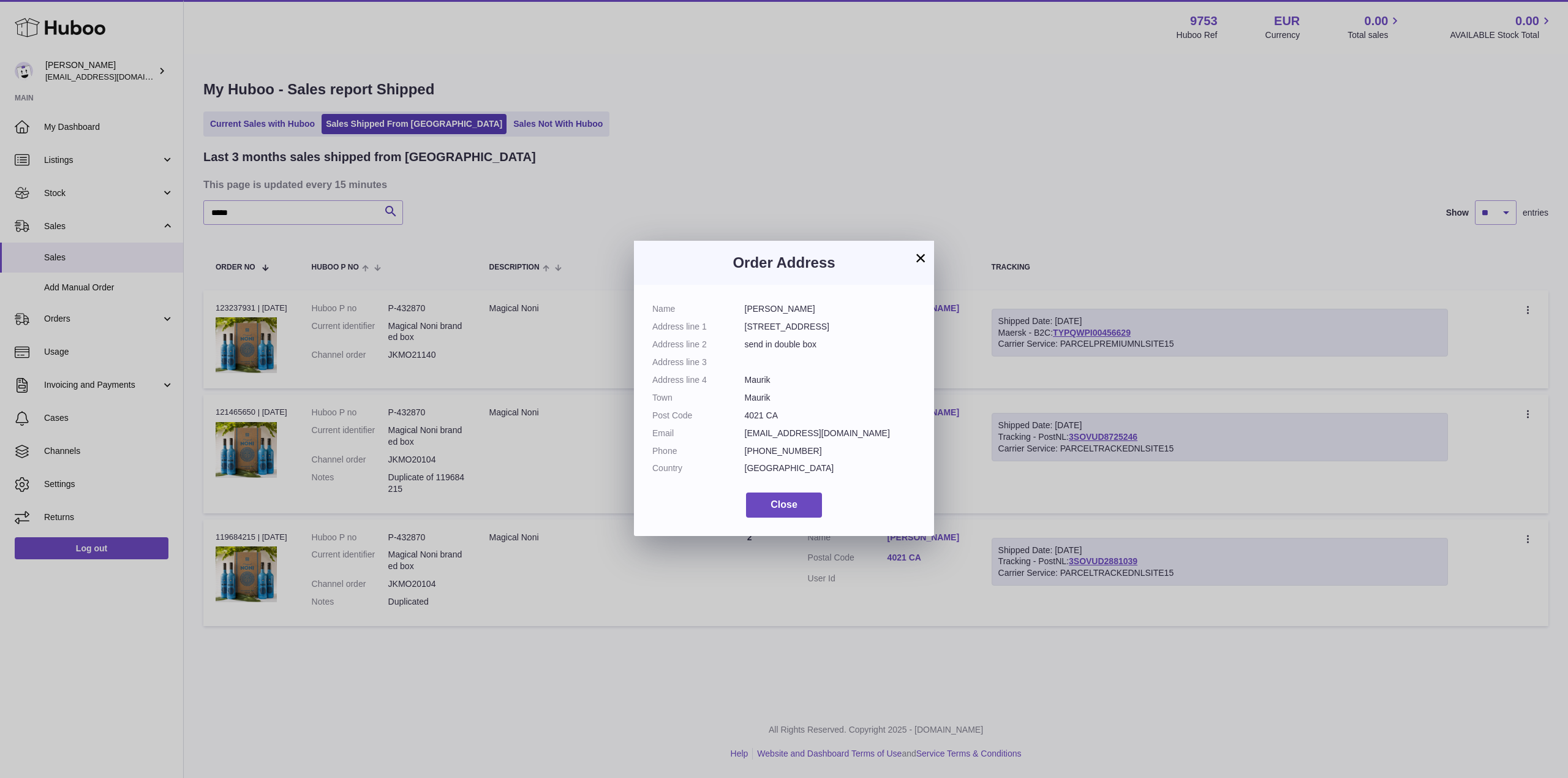
click at [925, 253] on button "×" at bounding box center [920, 258] width 15 height 15
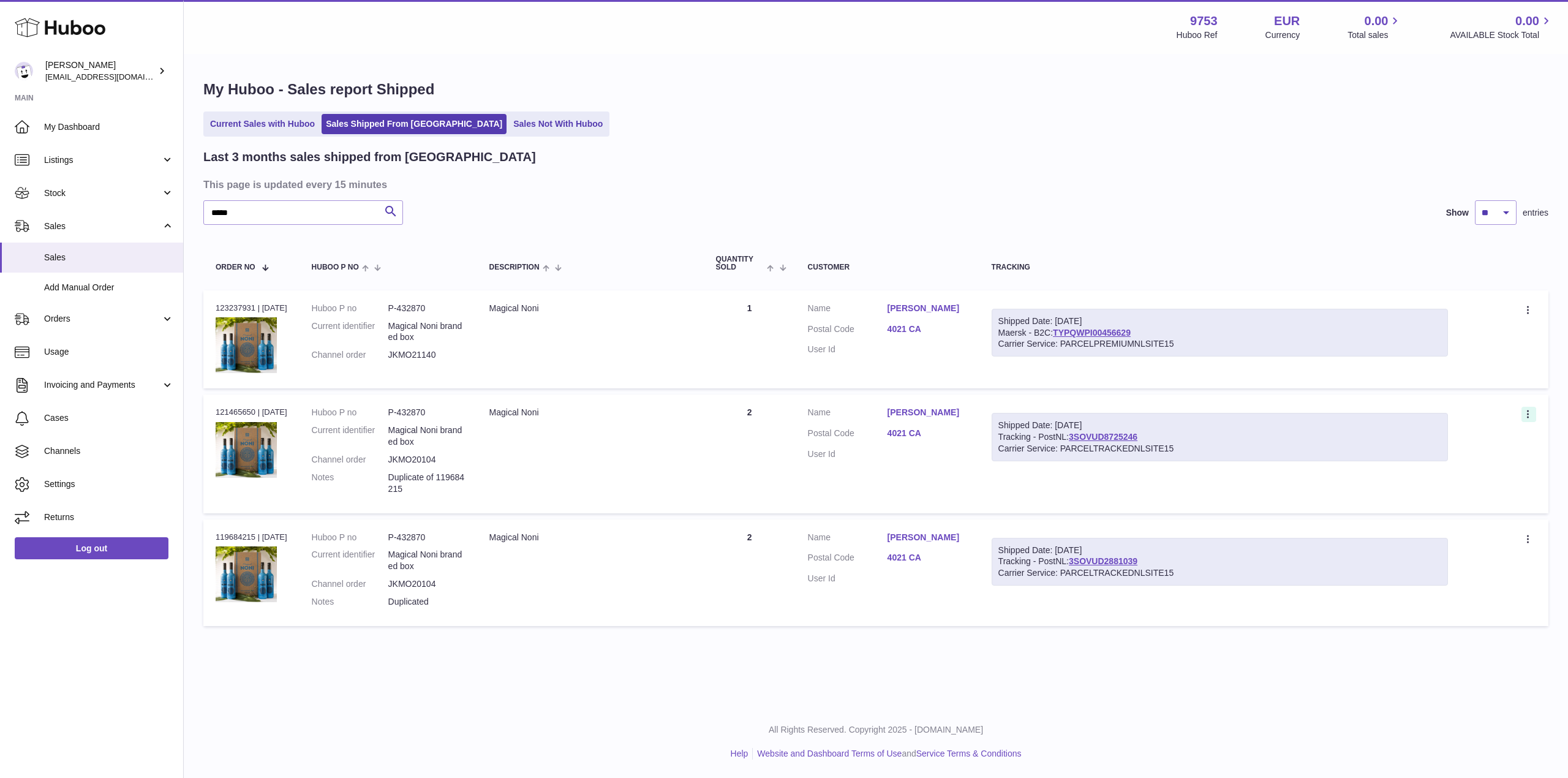
click at [1533, 419] on icon at bounding box center [1530, 415] width 15 height 12
click at [1461, 469] on li "Duplicate Order" at bounding box center [1476, 467] width 123 height 26
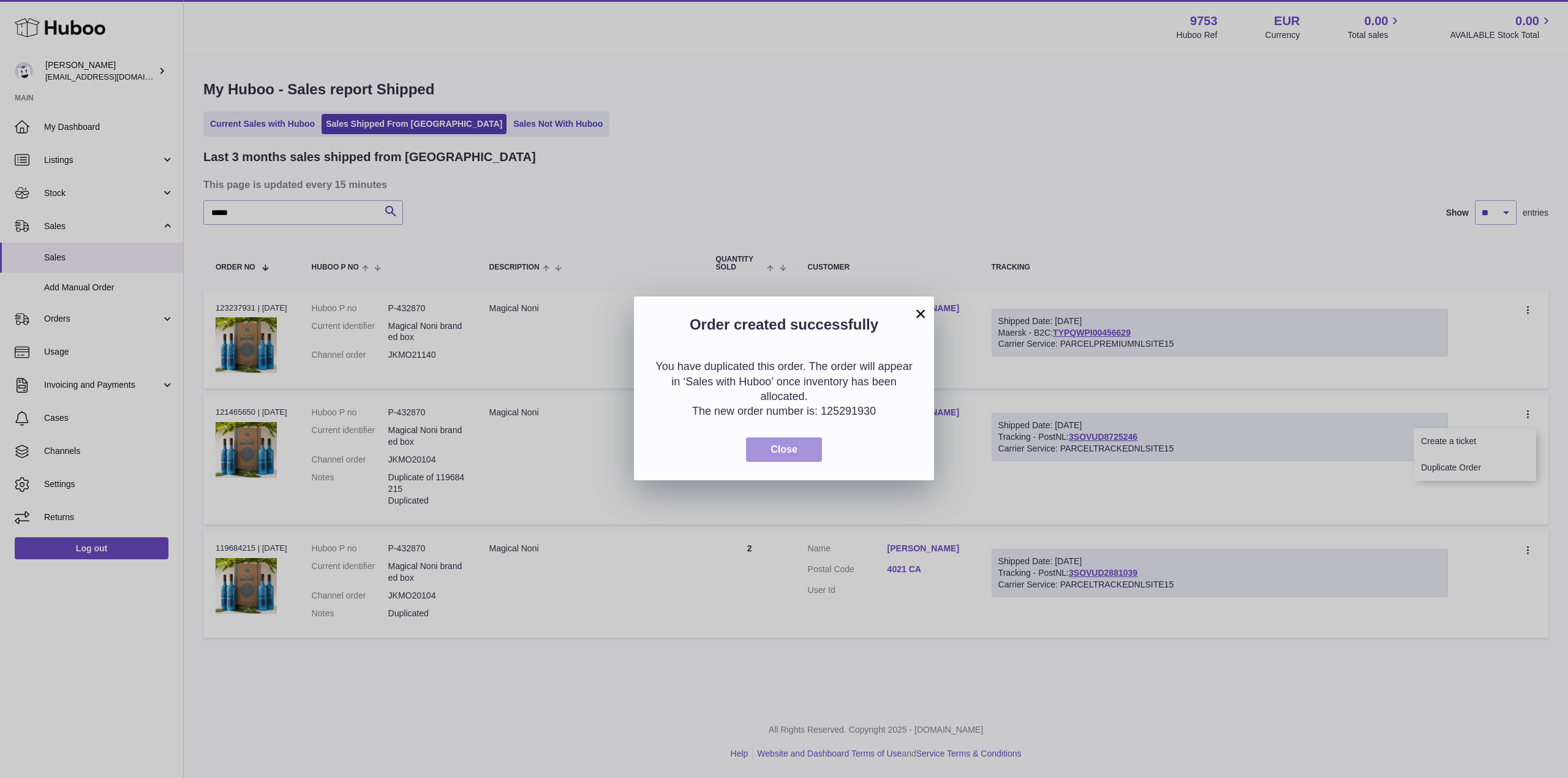
click at [779, 450] on span "Close" at bounding box center [784, 449] width 27 height 10
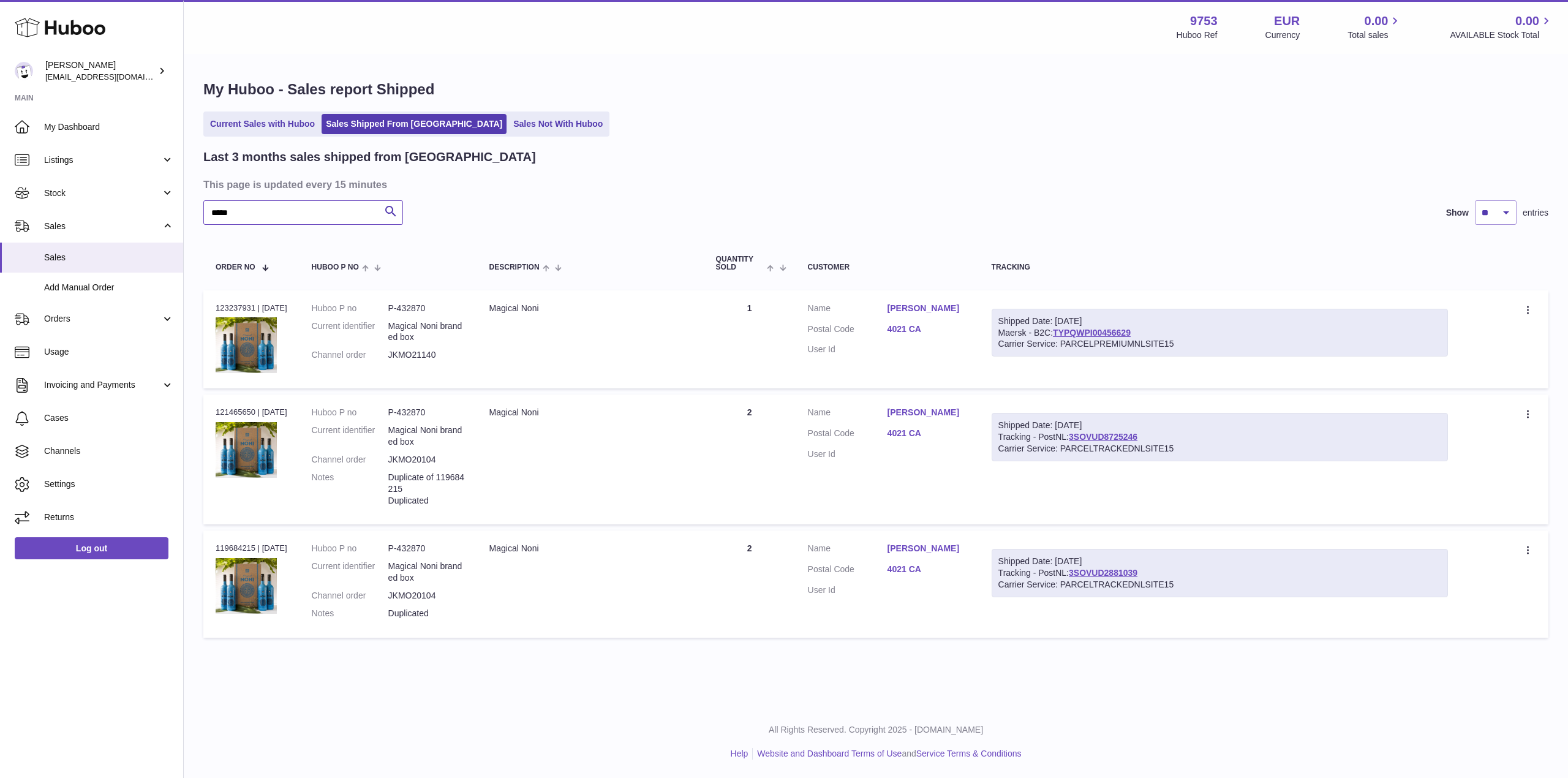
drag, startPoint x: 262, startPoint y: 221, endPoint x: 183, endPoint y: 219, distance: 79.0
click at [183, 219] on div "Huboo [PERSON_NAME] [EMAIL_ADDRESS][DOMAIN_NAME] Main My Dashboard Listings Not…" at bounding box center [784, 389] width 1568 height 778
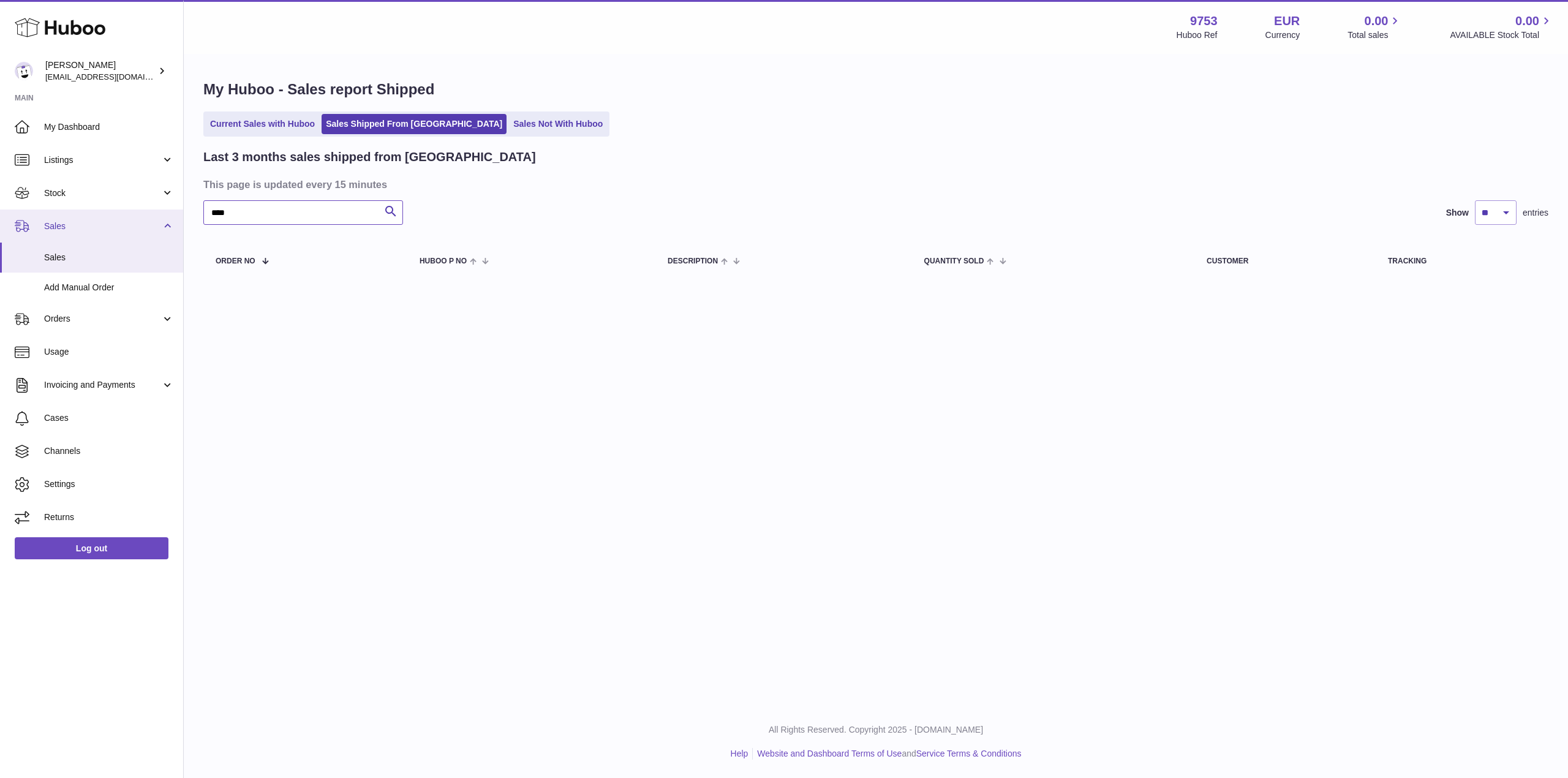
drag, startPoint x: 278, startPoint y: 219, endPoint x: 133, endPoint y: 218, distance: 145.0
click at [133, 218] on div "Huboo [PERSON_NAME] [EMAIL_ADDRESS][DOMAIN_NAME] Main My Dashboard Listings Not…" at bounding box center [784, 389] width 1568 height 778
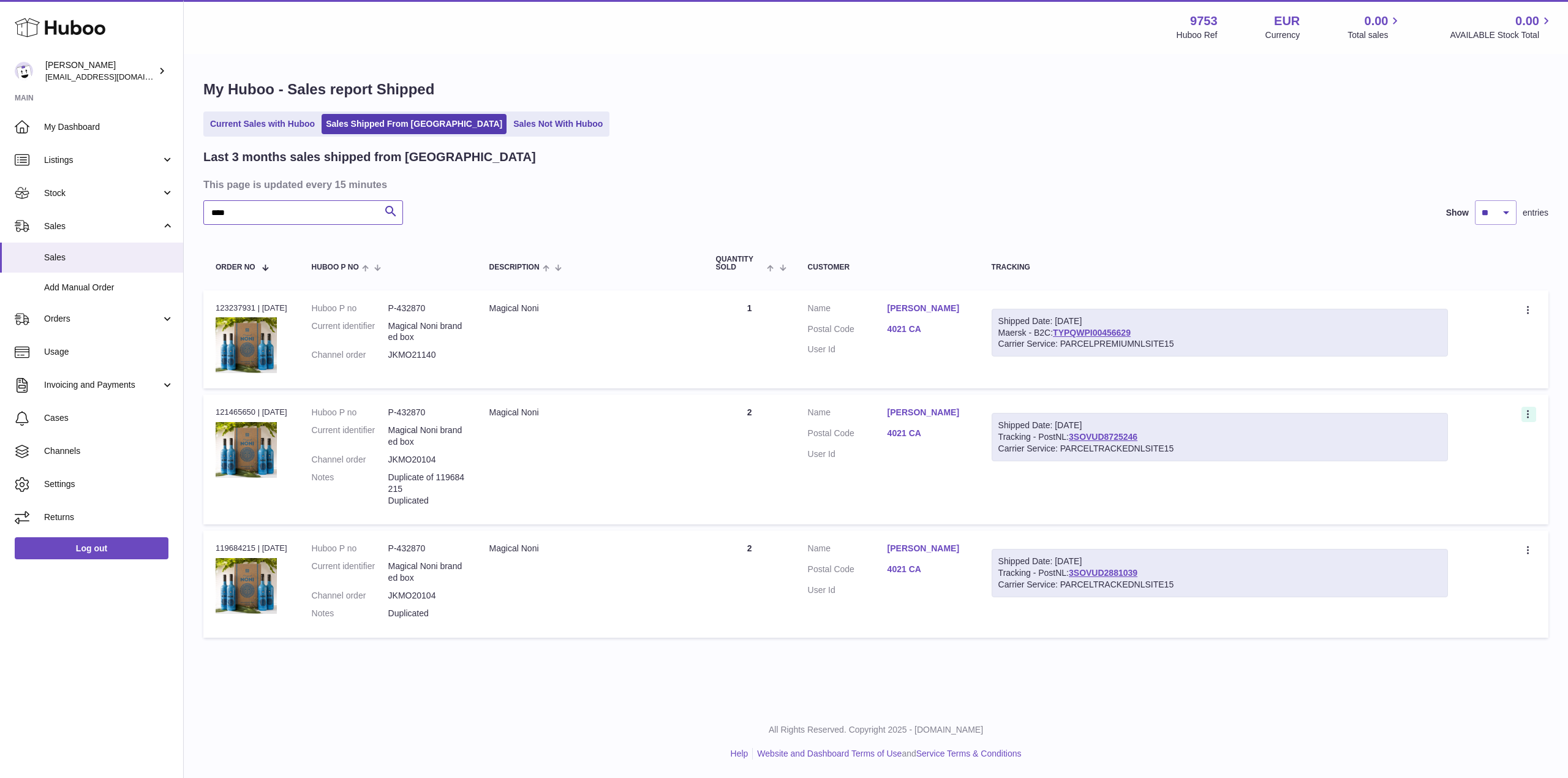
type input "****"
click at [1530, 414] on icon at bounding box center [1530, 415] width 15 height 12
click at [918, 444] on dl "Customer Name [PERSON_NAME] Postal Code 4021 CA User Id" at bounding box center [888, 437] width 160 height 60
click at [912, 433] on link "4021 CA" at bounding box center [927, 433] width 79 height 12
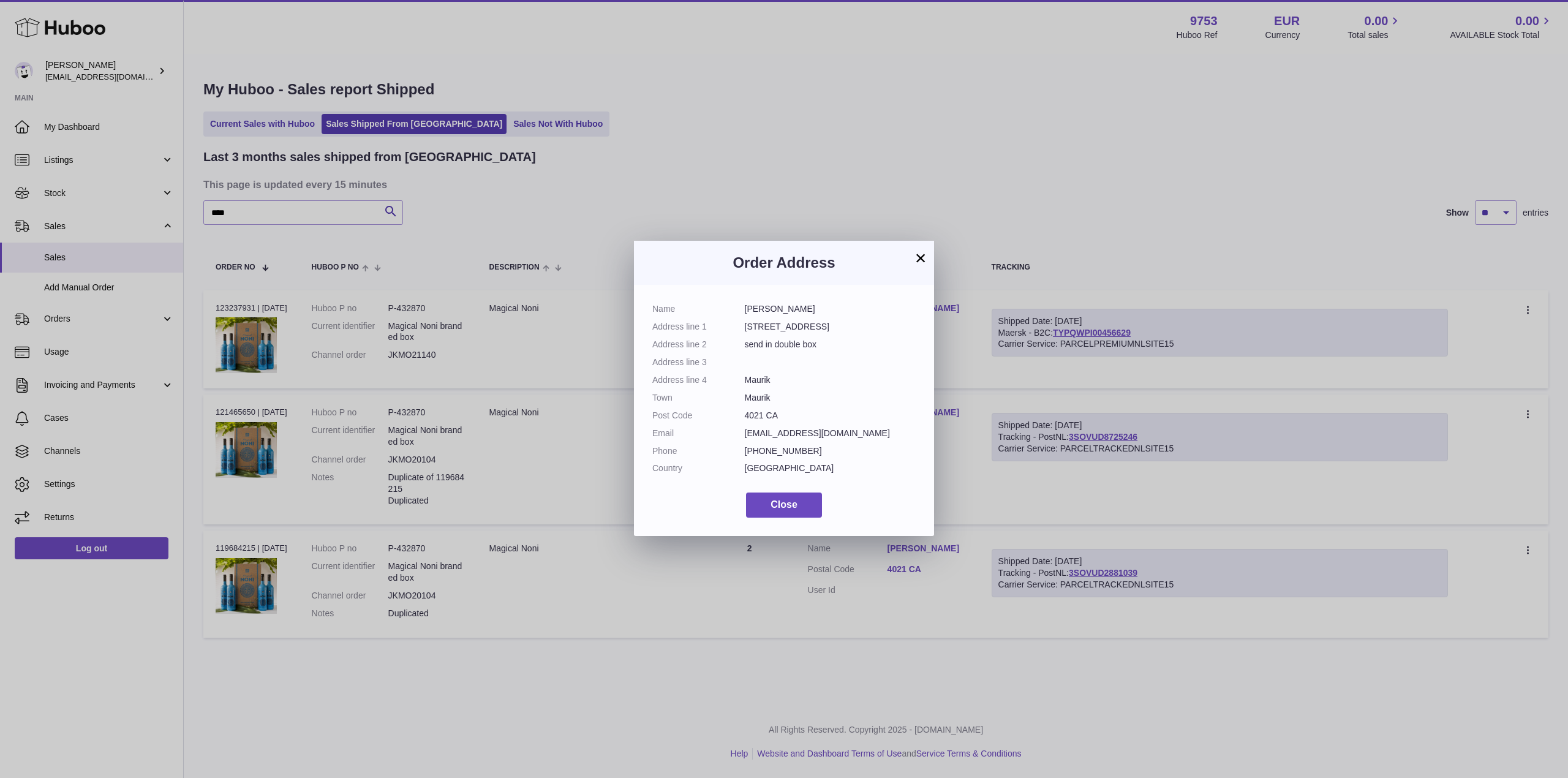
click at [922, 258] on button "×" at bounding box center [920, 258] width 15 height 15
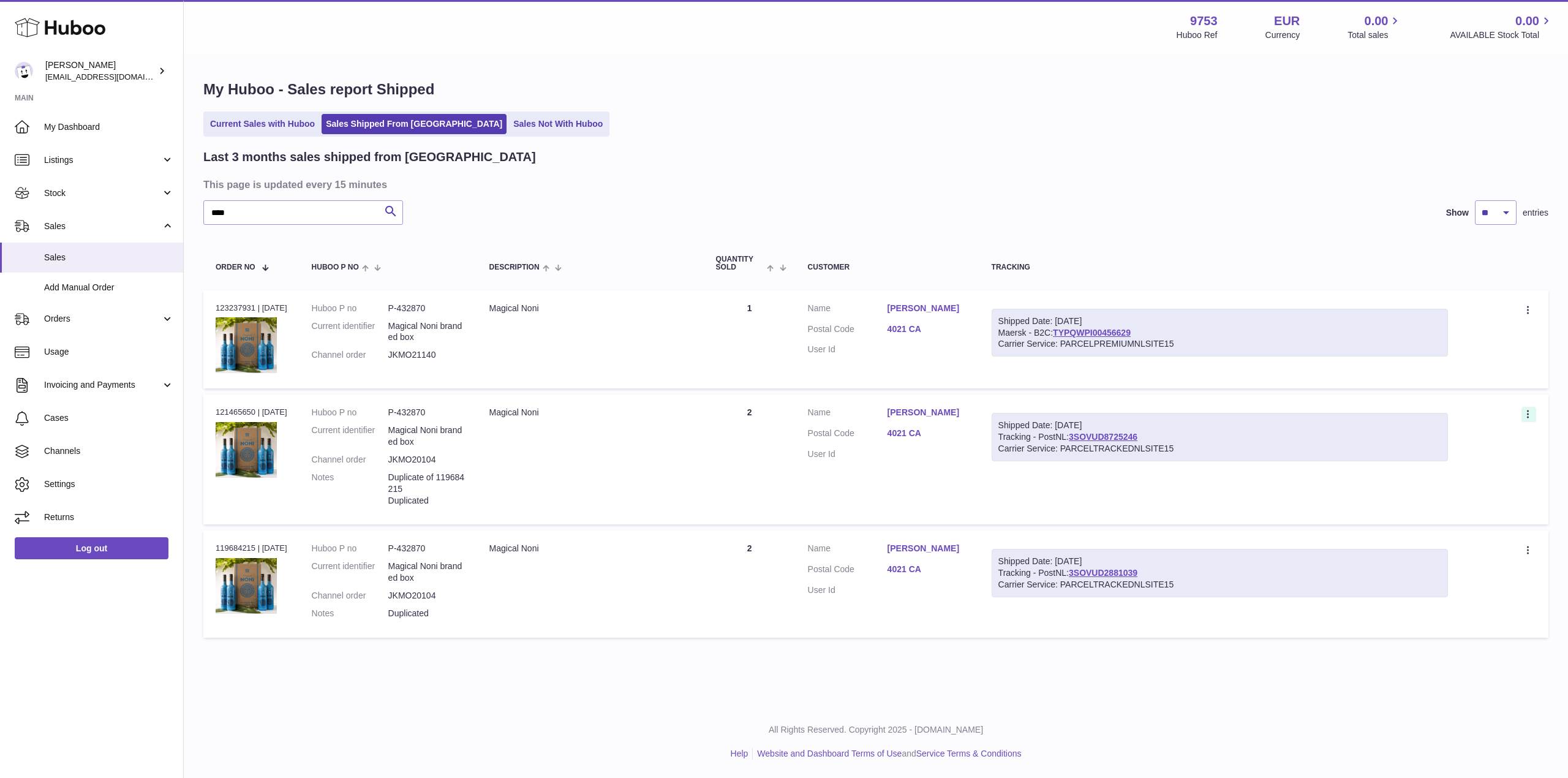
click at [1523, 409] on icon at bounding box center [1530, 415] width 15 height 12
click at [1480, 463] on li "Duplicate Order" at bounding box center [1476, 467] width 123 height 26
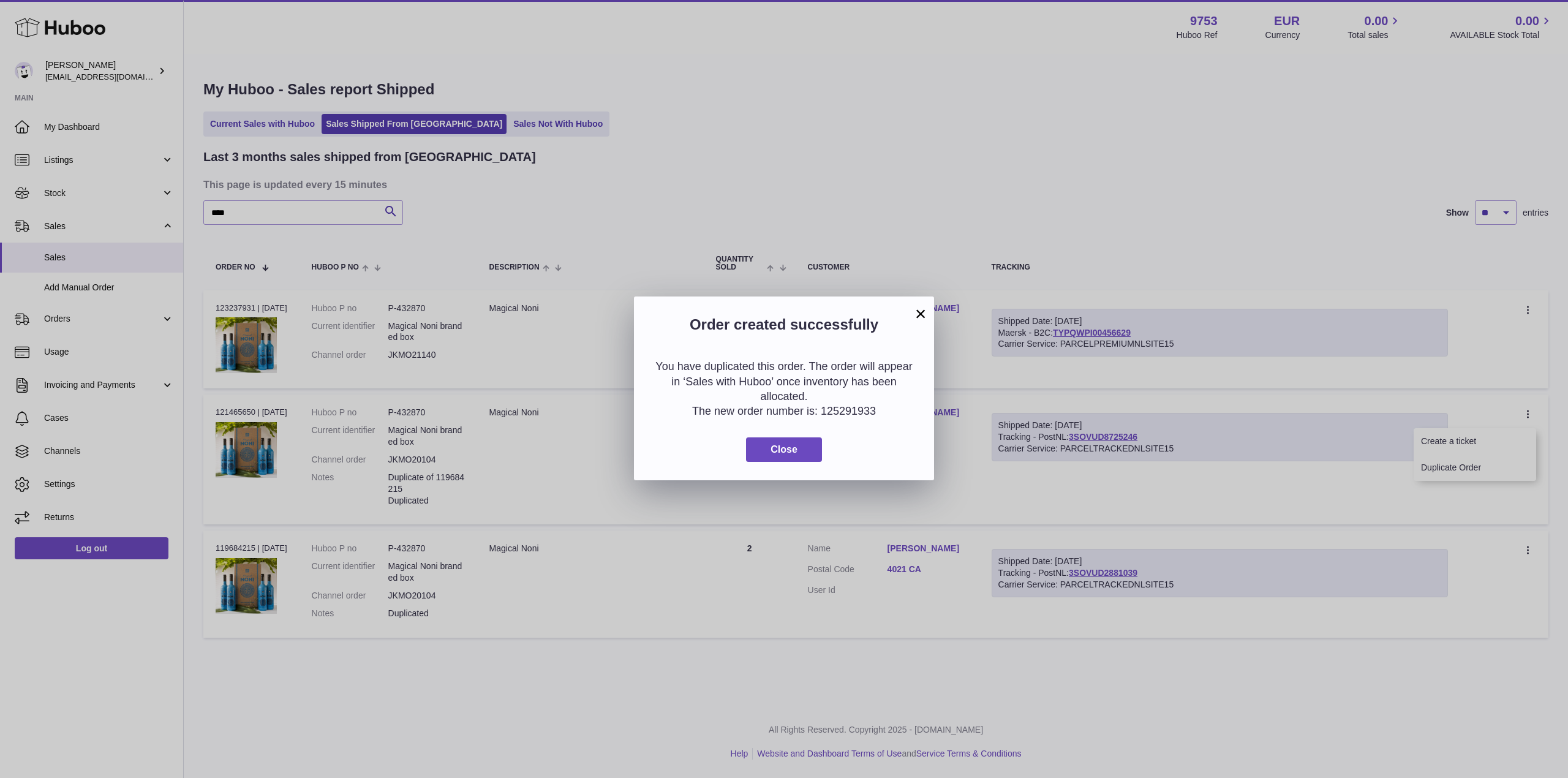
click at [920, 316] on button "×" at bounding box center [920, 313] width 15 height 15
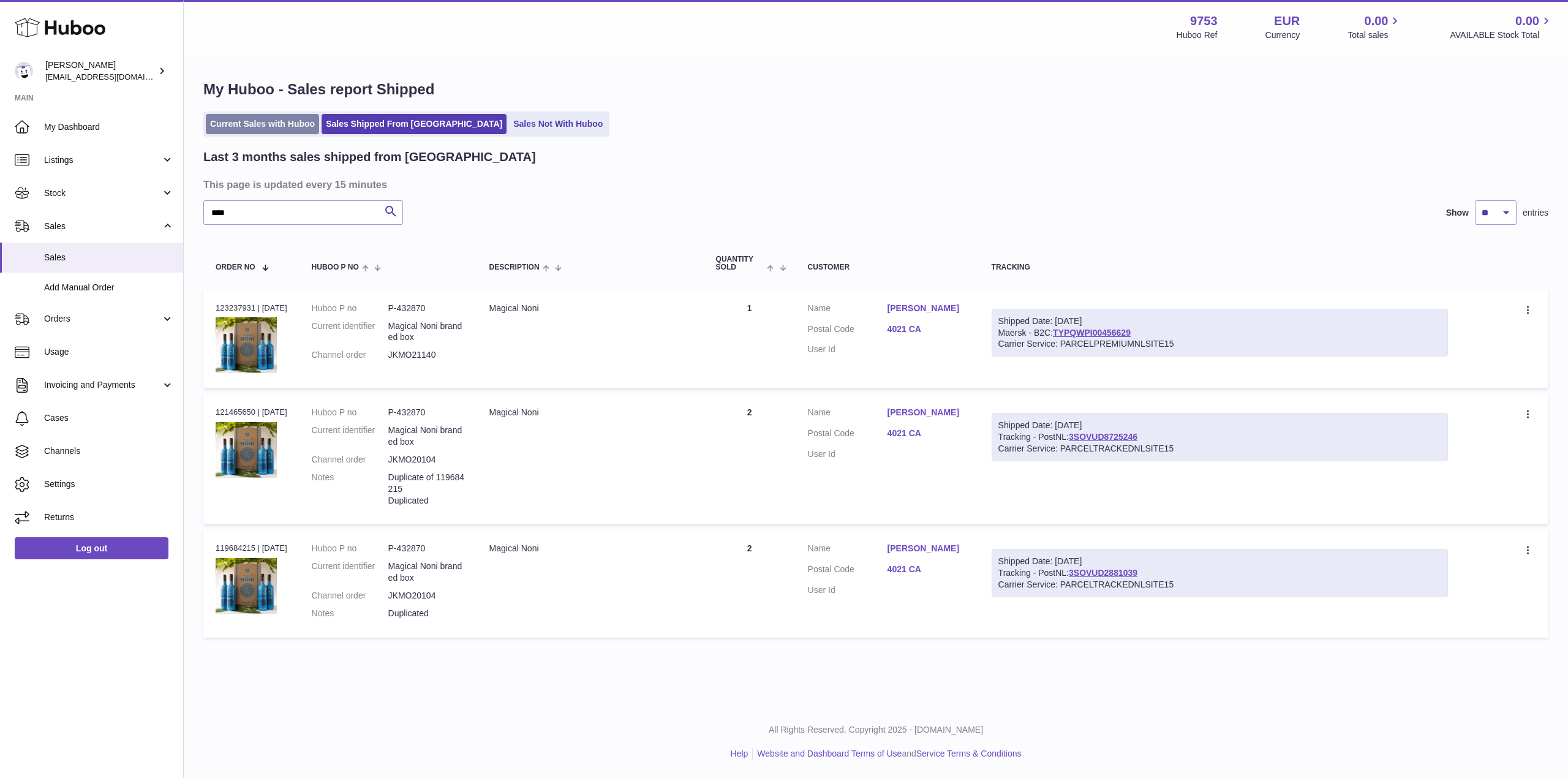
click at [251, 132] on link "Current Sales with Huboo" at bounding box center [262, 125] width 114 height 20
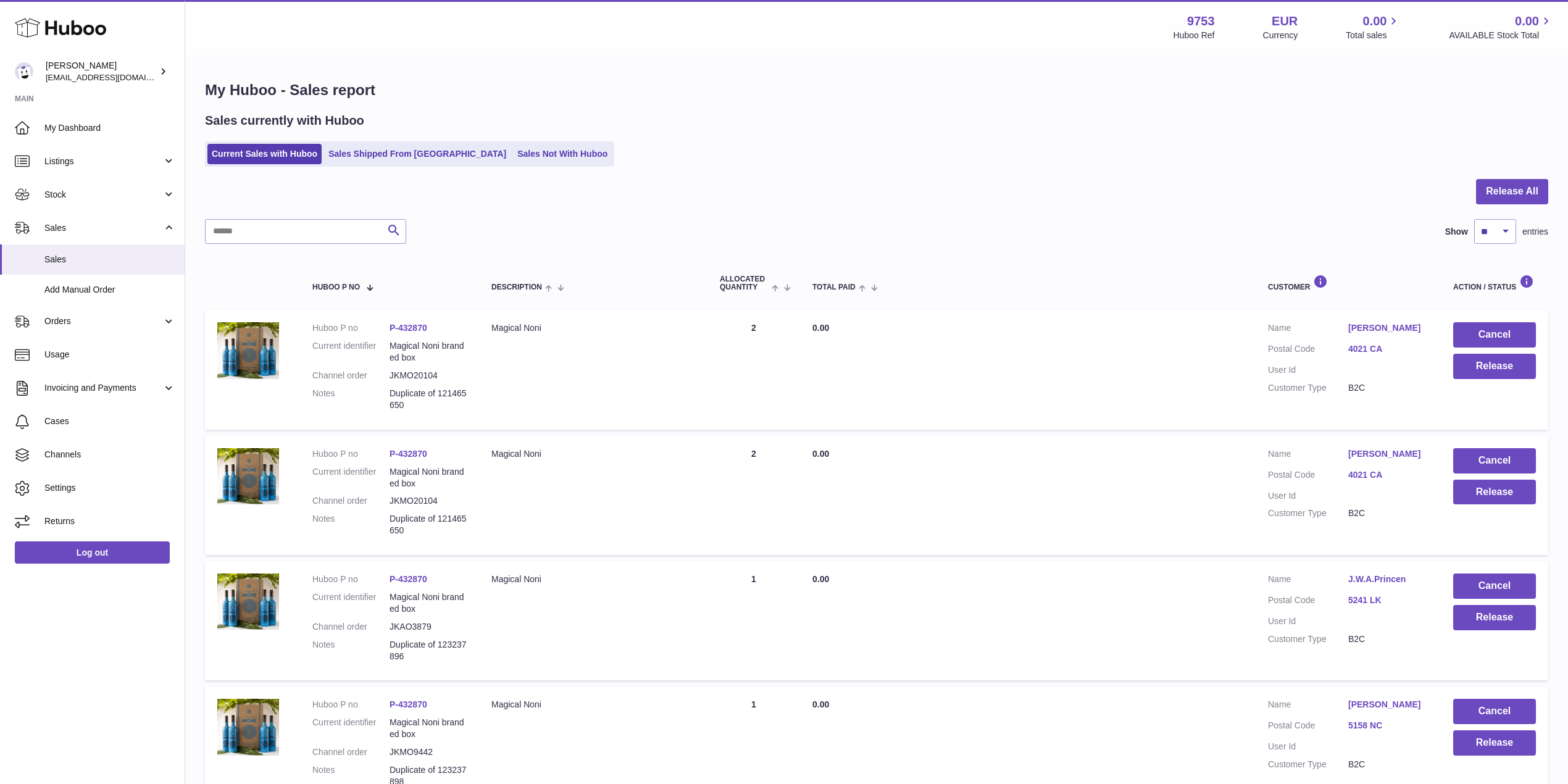
click at [1379, 324] on link "[PERSON_NAME]" at bounding box center [1388, 328] width 80 height 12
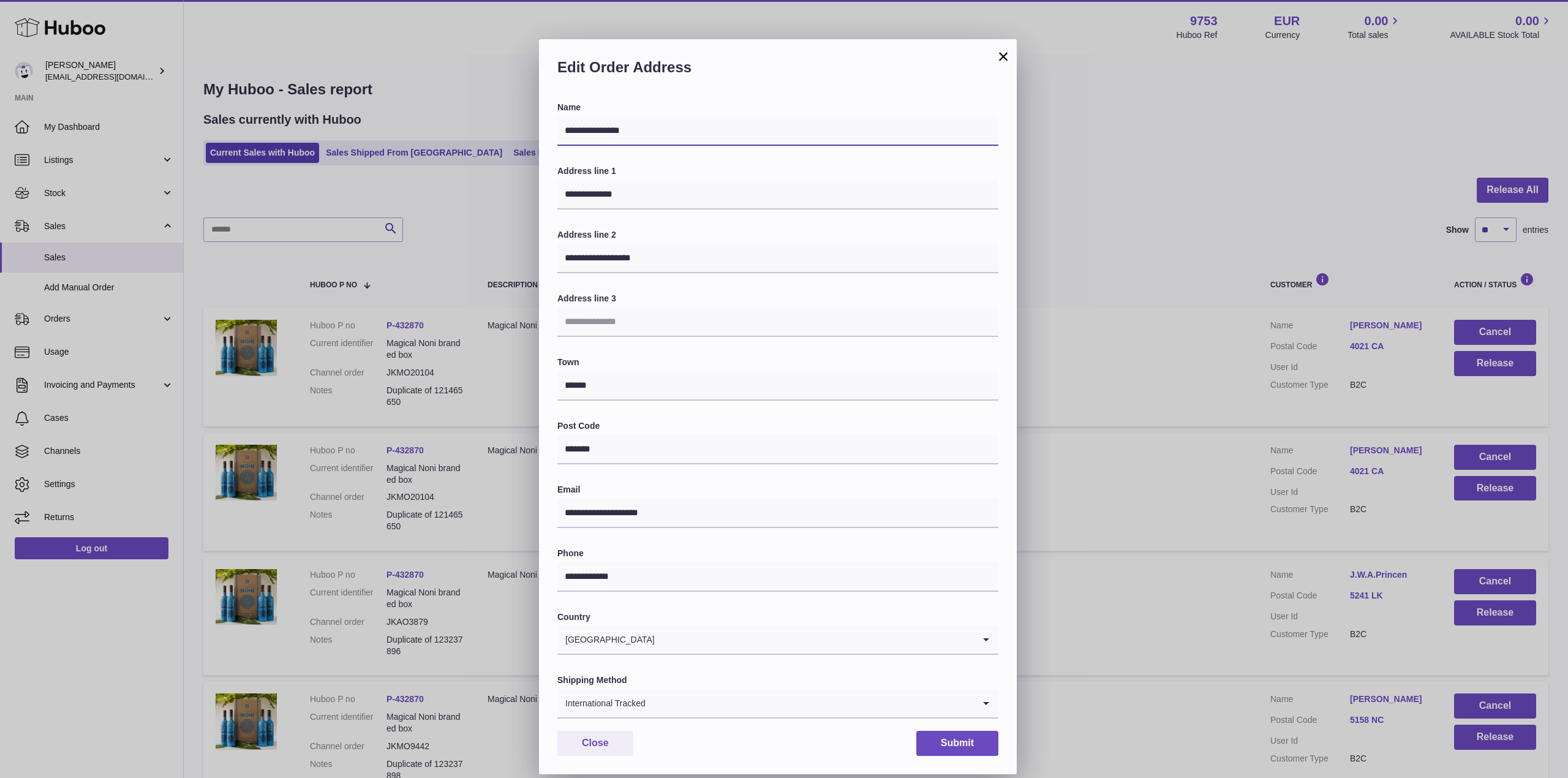
drag, startPoint x: 592, startPoint y: 133, endPoint x: 505, endPoint y: 133, distance: 87.0
click at [505, 133] on div "**********" at bounding box center [784, 408] width 1568 height 778
type input "**********"
click at [963, 739] on button "Submit" at bounding box center [958, 742] width 82 height 25
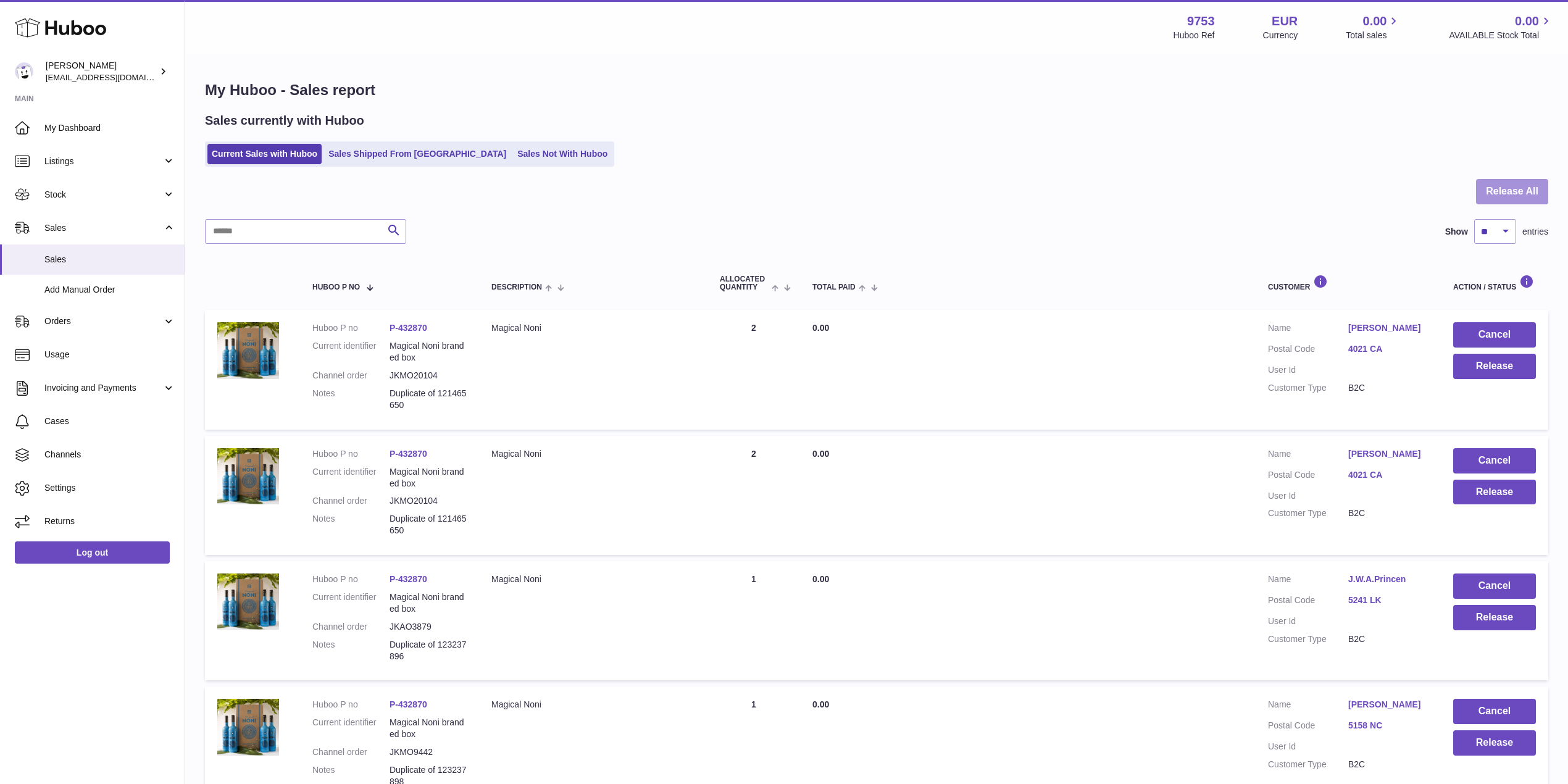
click at [1513, 187] on button "Release All" at bounding box center [1512, 191] width 72 height 25
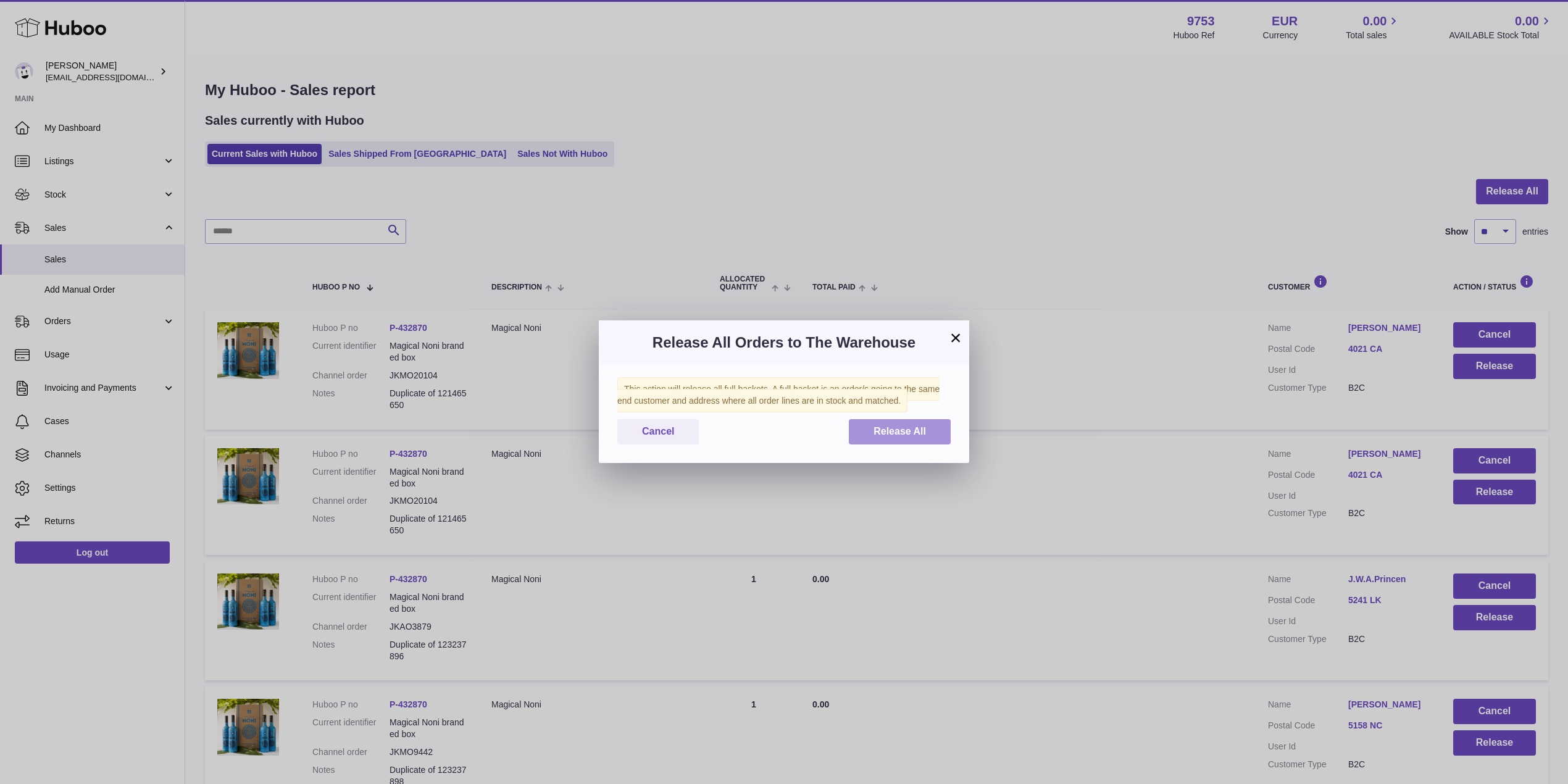
click at [904, 426] on span "Release All" at bounding box center [900, 431] width 52 height 10
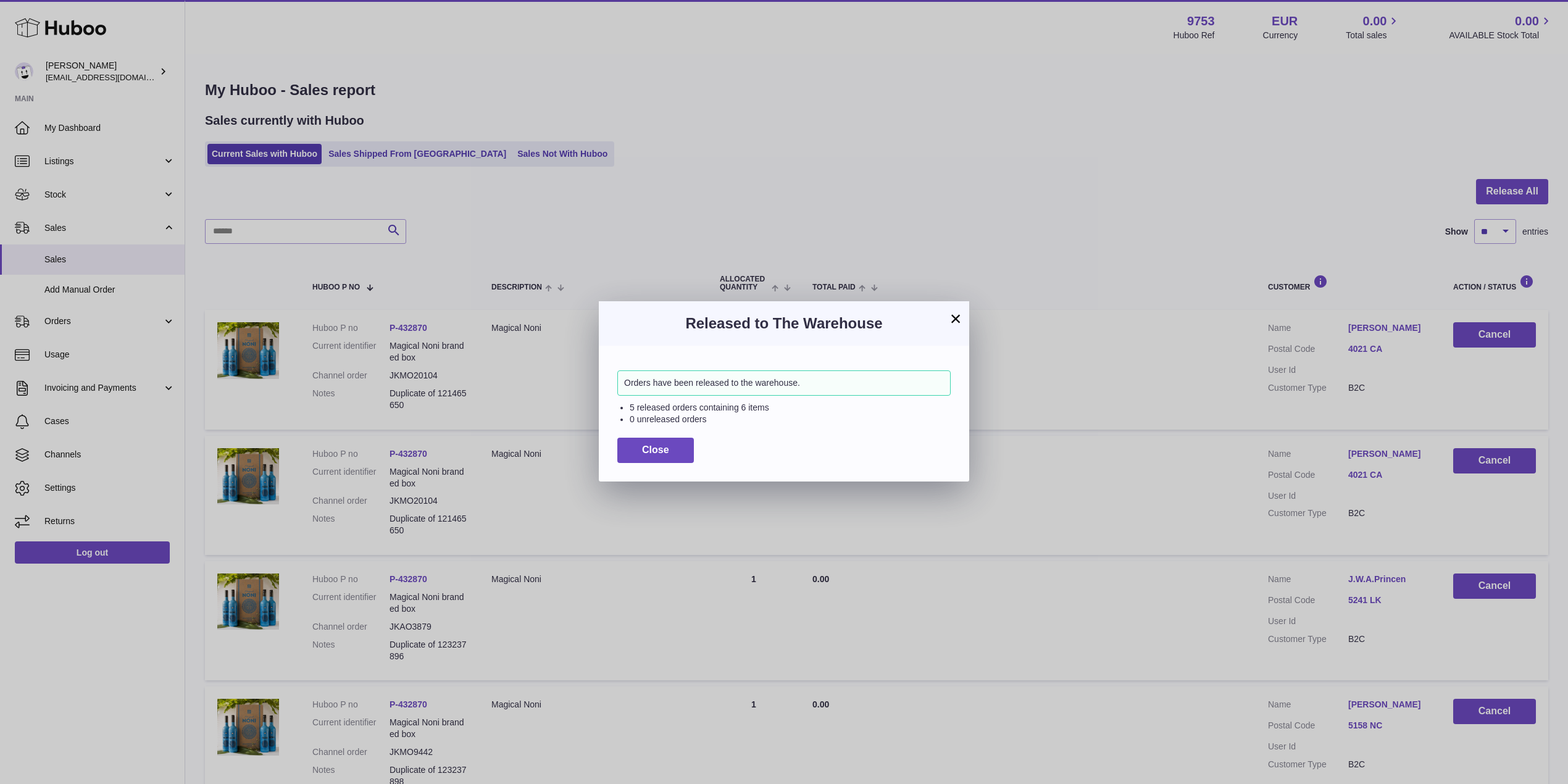
click at [959, 317] on button "×" at bounding box center [955, 318] width 15 height 15
